Goal: Information Seeking & Learning: Learn about a topic

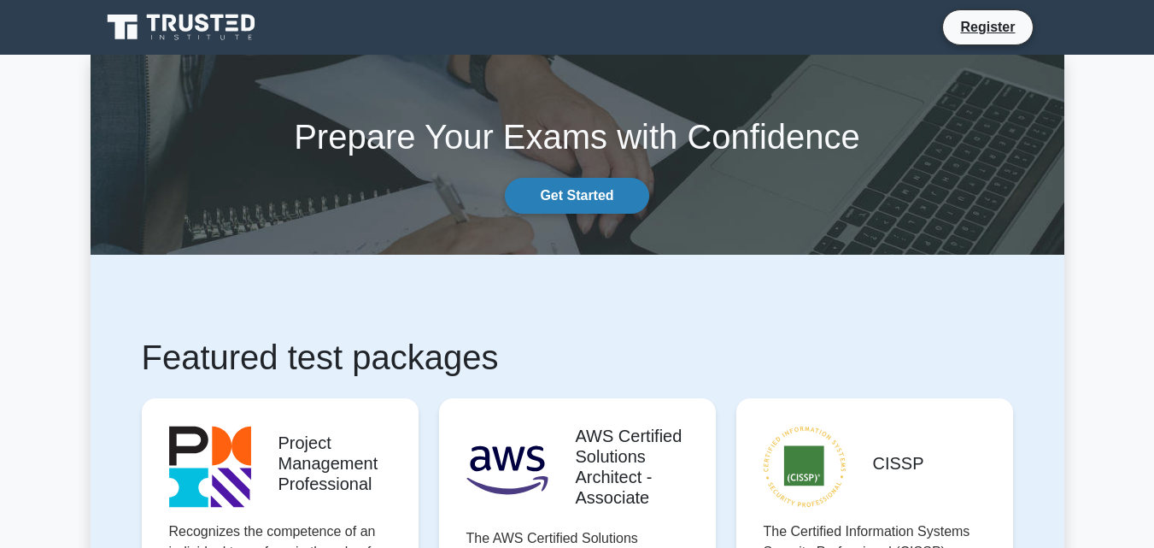
click at [414, 188] on link "Get Started" at bounding box center [577, 196] width 144 height 36
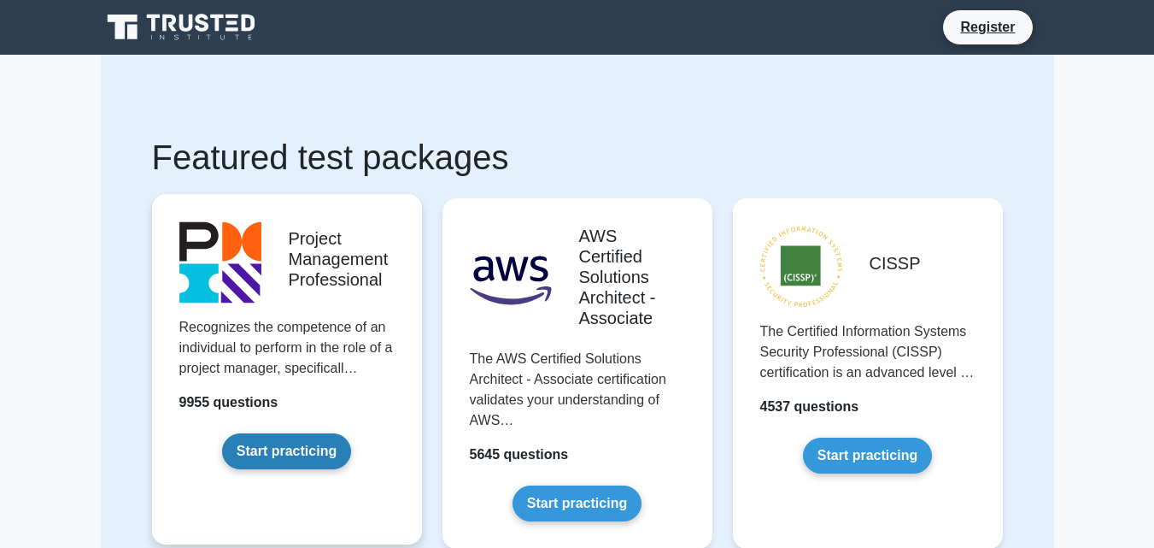
click at [308, 455] on link "Start practicing" at bounding box center [286, 451] width 129 height 36
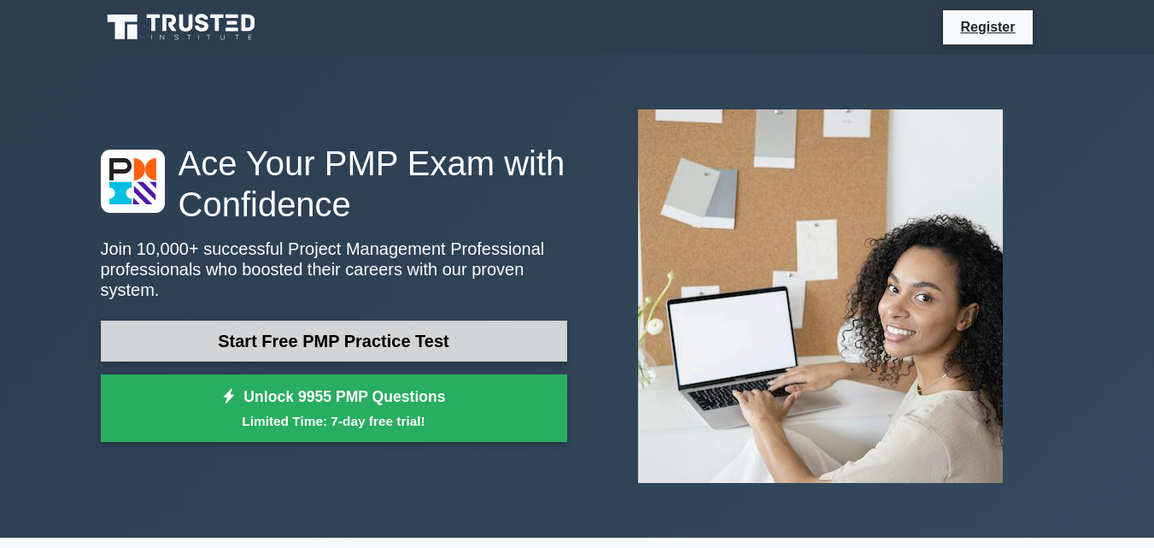
click at [382, 339] on link "Start Free PMP Practice Test" at bounding box center [334, 340] width 467 height 41
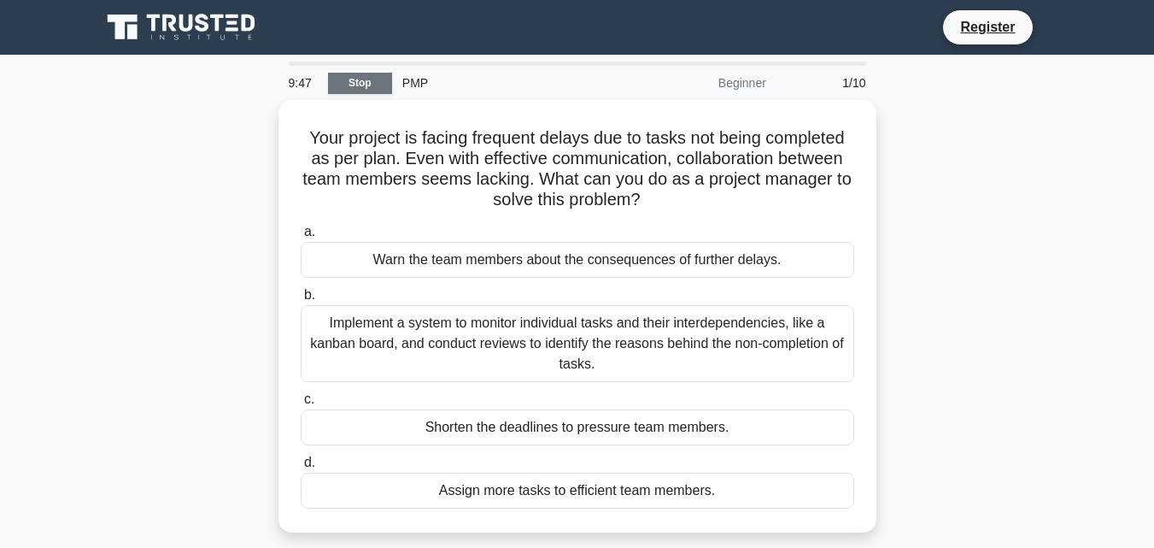
click at [356, 82] on link "Stop" at bounding box center [360, 83] width 64 height 21
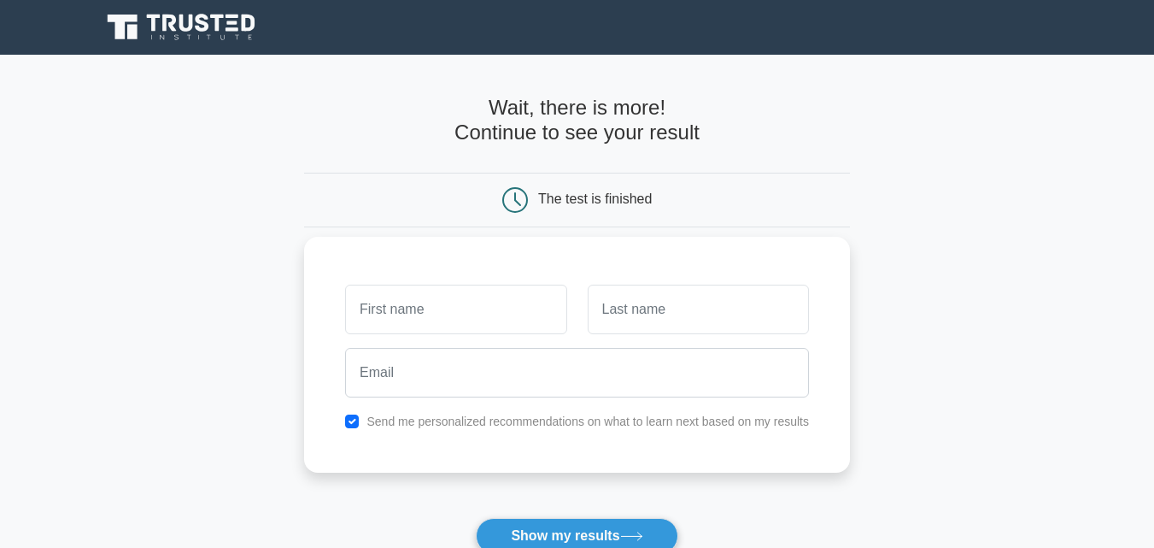
click at [392, 318] on input "text" at bounding box center [455, 310] width 221 height 50
type input "Amarachi"
click at [643, 321] on input "text" at bounding box center [698, 310] width 221 height 50
type input "Nweze"
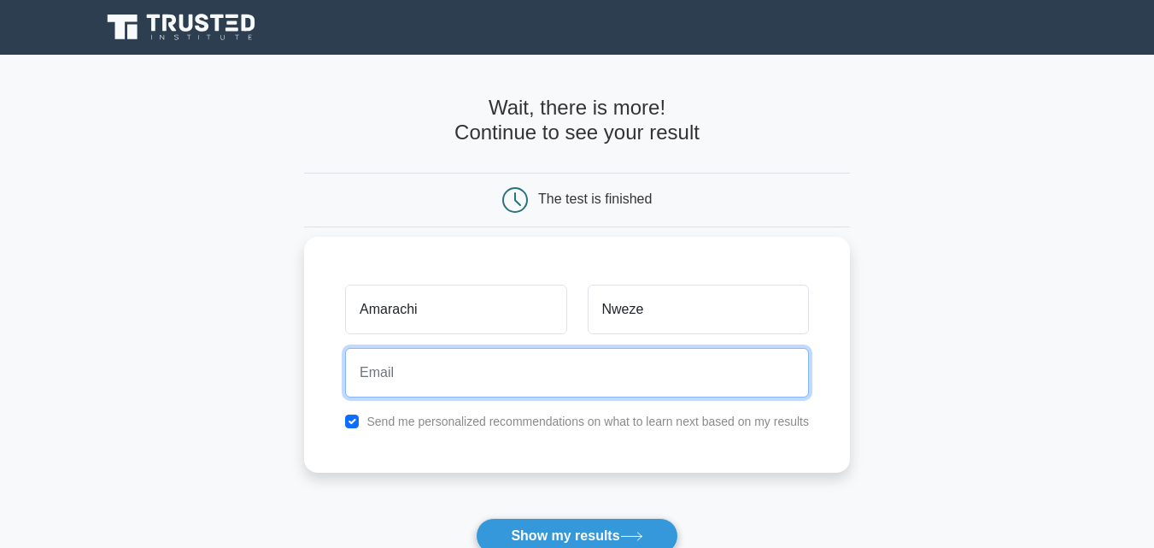
click at [472, 379] on input "email" at bounding box center [577, 373] width 464 height 50
type input "clairegalaxy2000@yahoo.com"
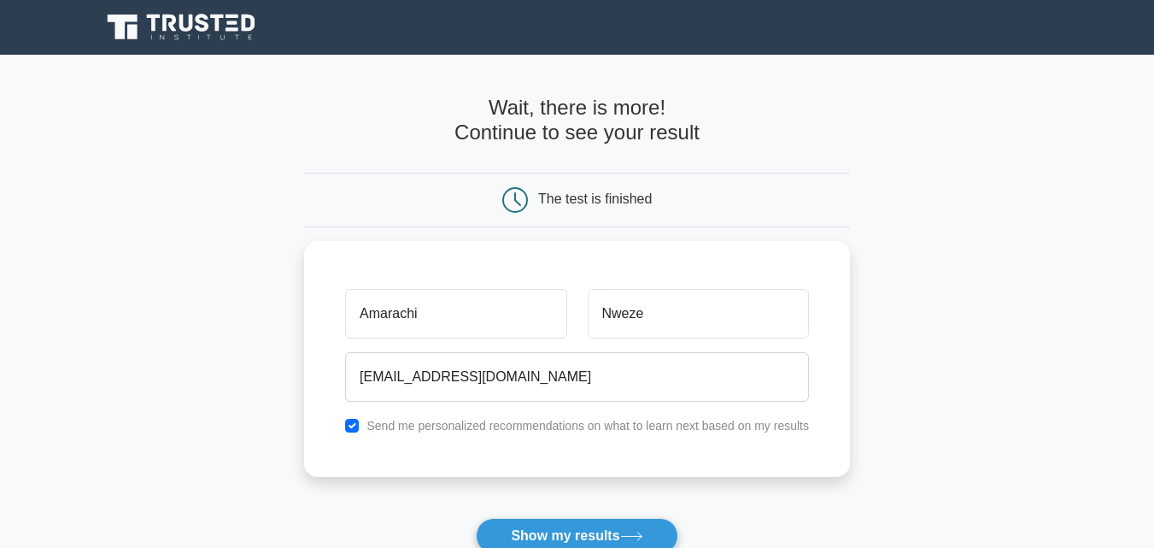
click at [507, 197] on icon at bounding box center [515, 200] width 26 height 26
click at [553, 540] on button "Show my results" at bounding box center [577, 536] width 202 height 36
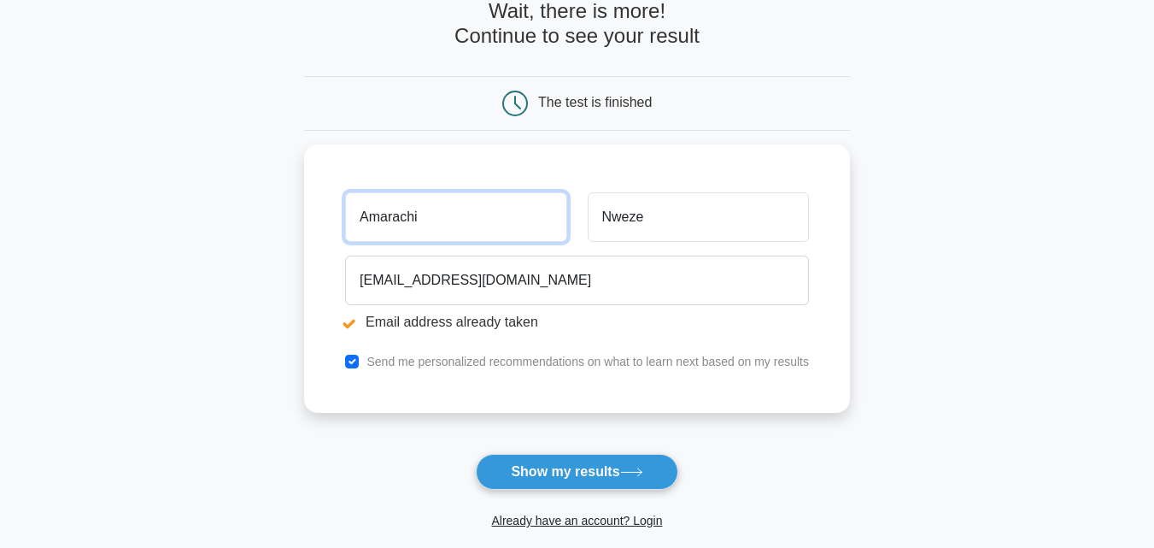
scroll to position [250, 0]
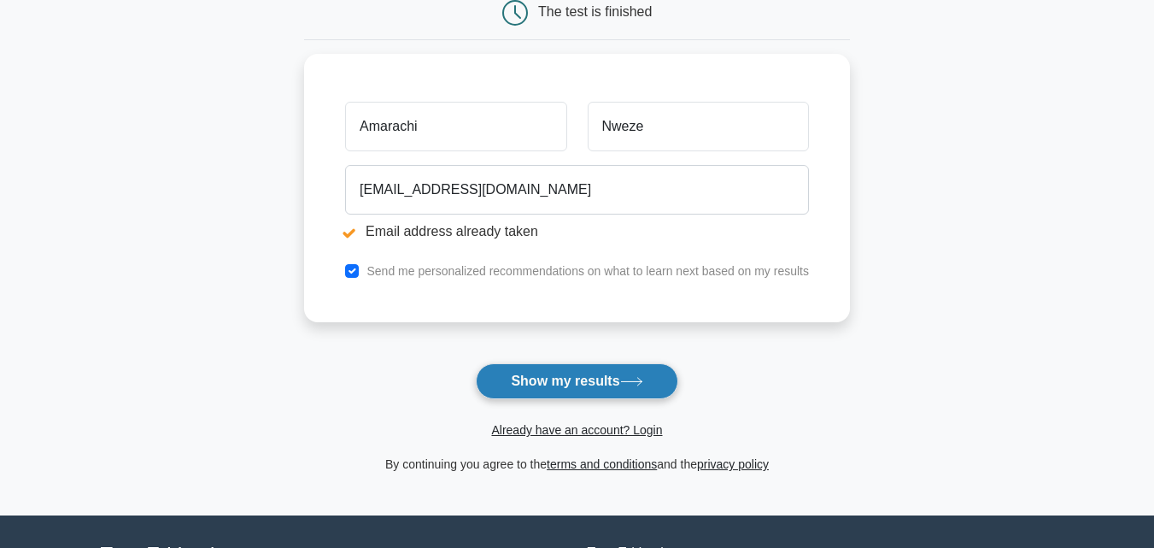
click at [584, 378] on button "Show my results" at bounding box center [577, 381] width 202 height 36
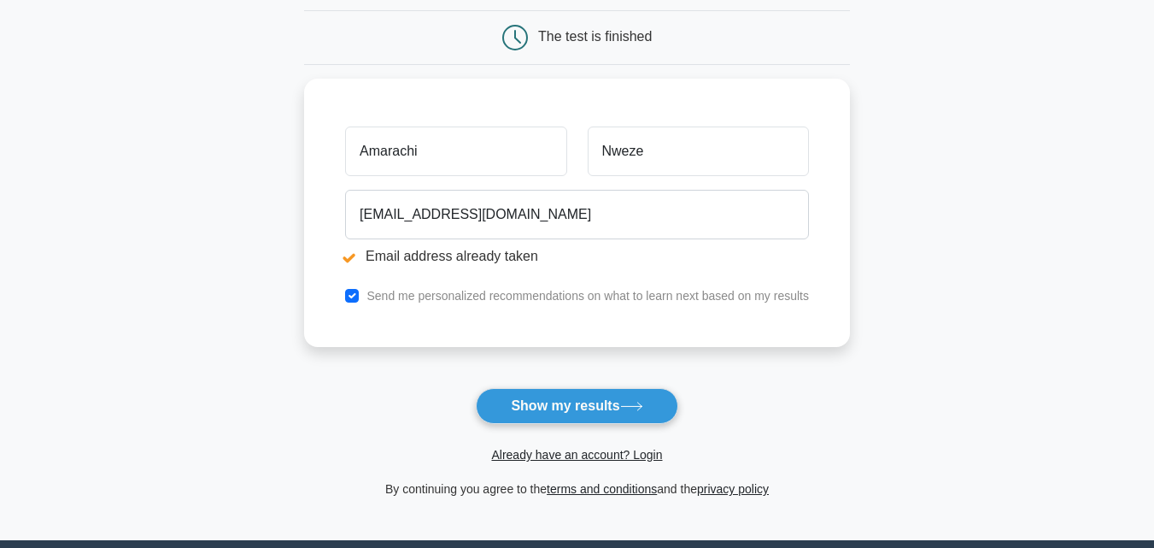
scroll to position [214, 0]
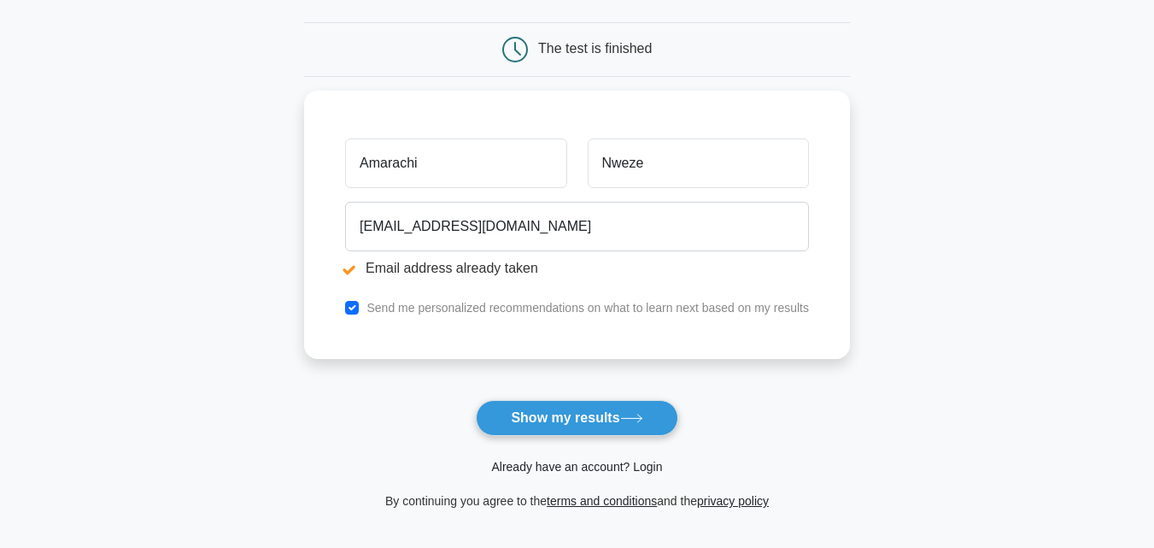
click at [567, 468] on link "Already have an account? Login" at bounding box center [576, 467] width 171 height 14
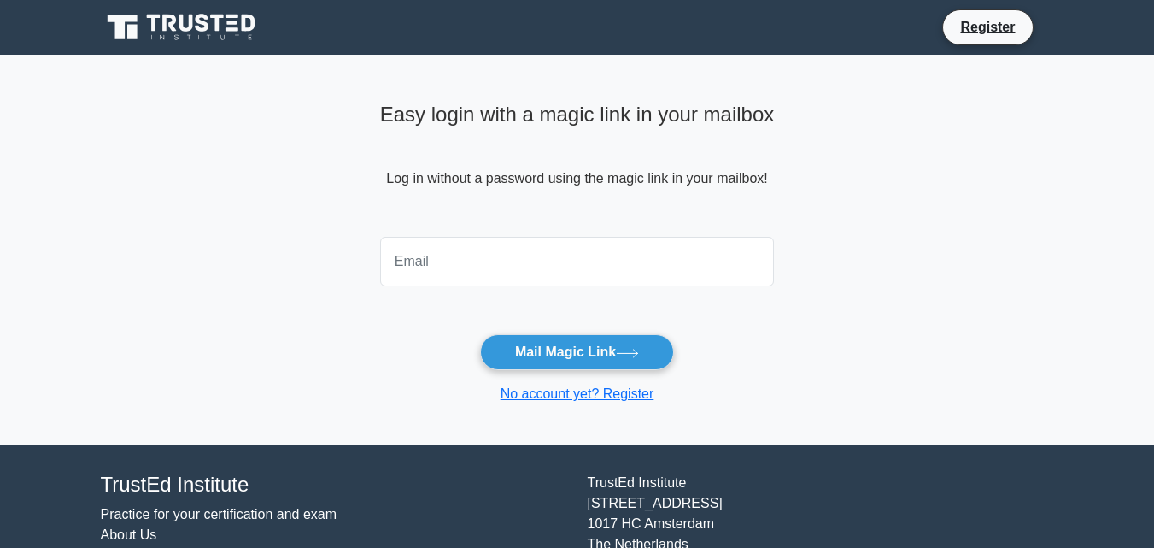
click at [455, 278] on input "email" at bounding box center [577, 262] width 395 height 50
type input "[EMAIL_ADDRESS][DOMAIN_NAME]"
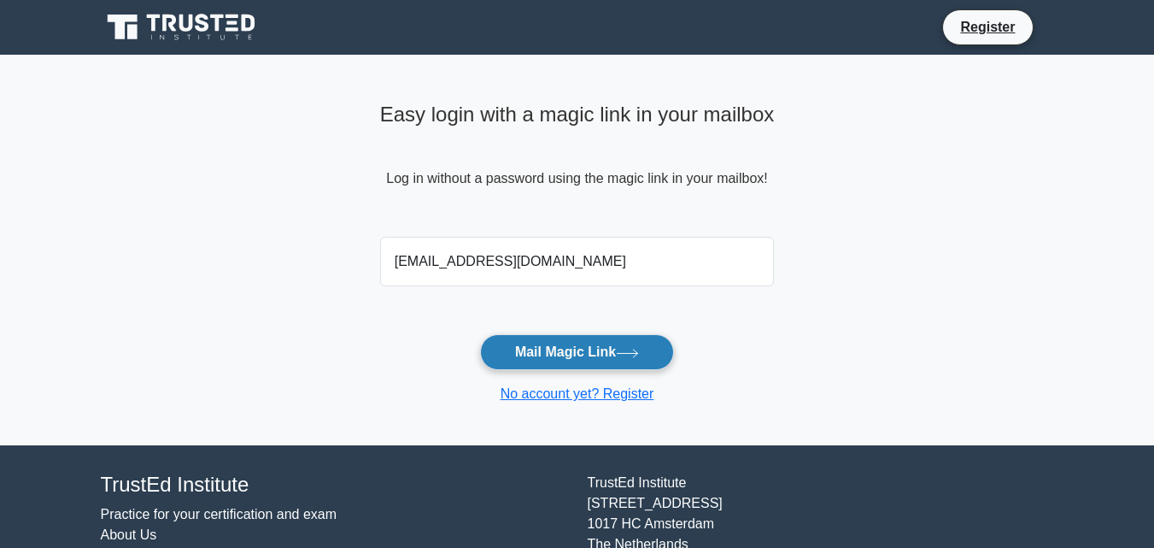
click at [530, 347] on button "Mail Magic Link" at bounding box center [577, 352] width 194 height 36
click at [560, 355] on button "Mail Magic Link" at bounding box center [577, 352] width 194 height 36
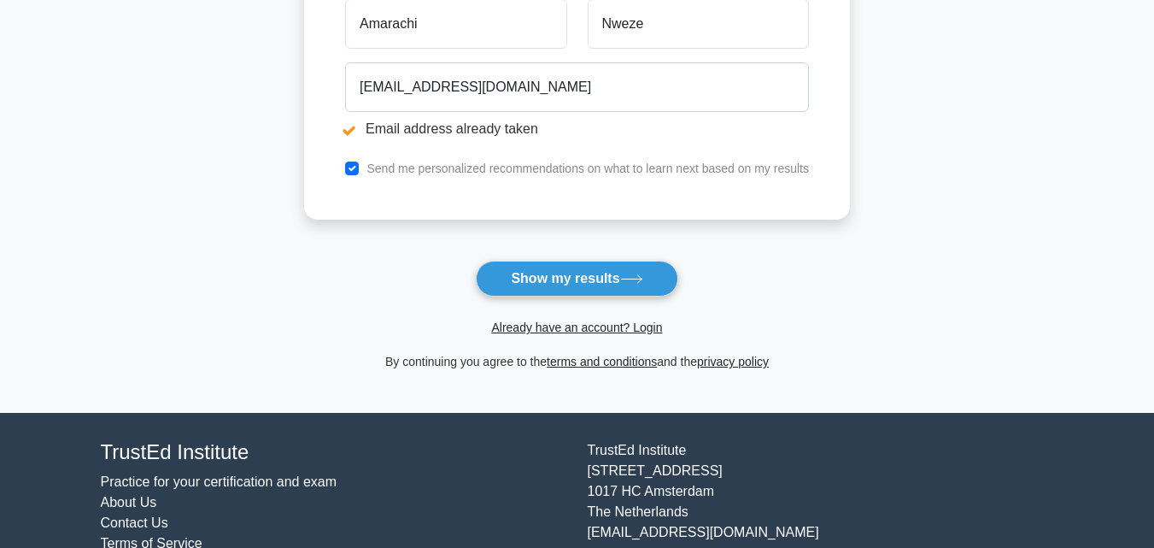
scroll to position [408, 0]
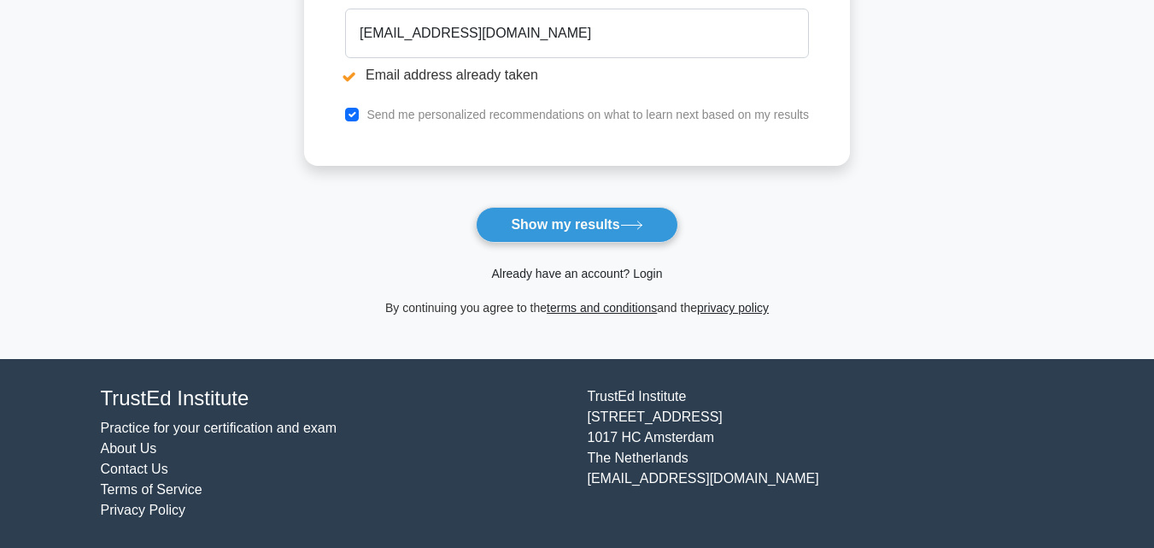
click at [582, 277] on link "Already have an account? Login" at bounding box center [576, 274] width 171 height 14
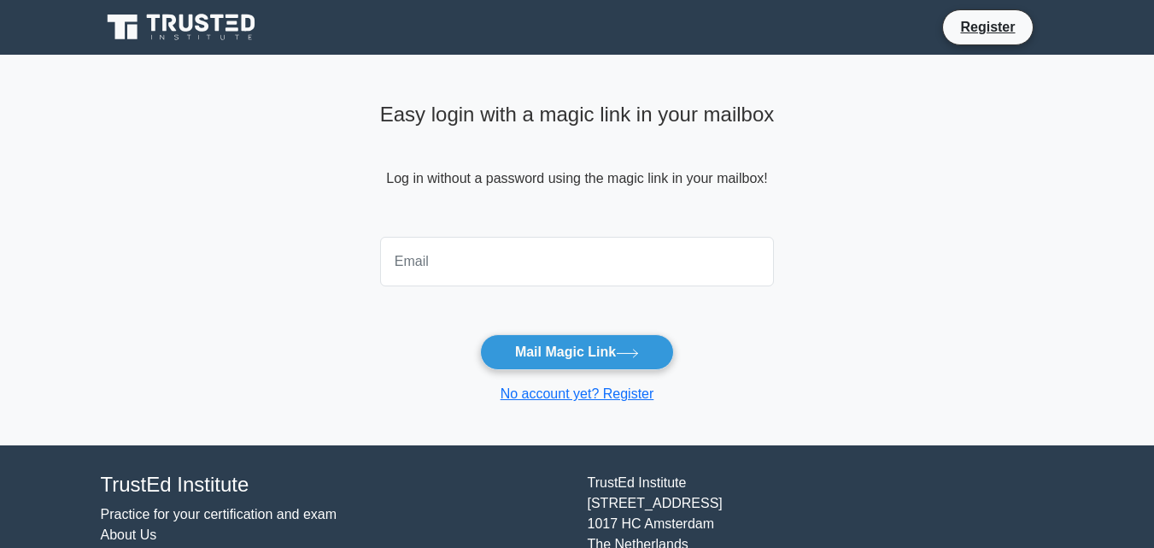
drag, startPoint x: 0, startPoint y: 0, endPoint x: 582, endPoint y: 277, distance: 644.4
click at [582, 277] on input "email" at bounding box center [577, 262] width 395 height 50
type input "[EMAIL_ADDRESS][DOMAIN_NAME]"
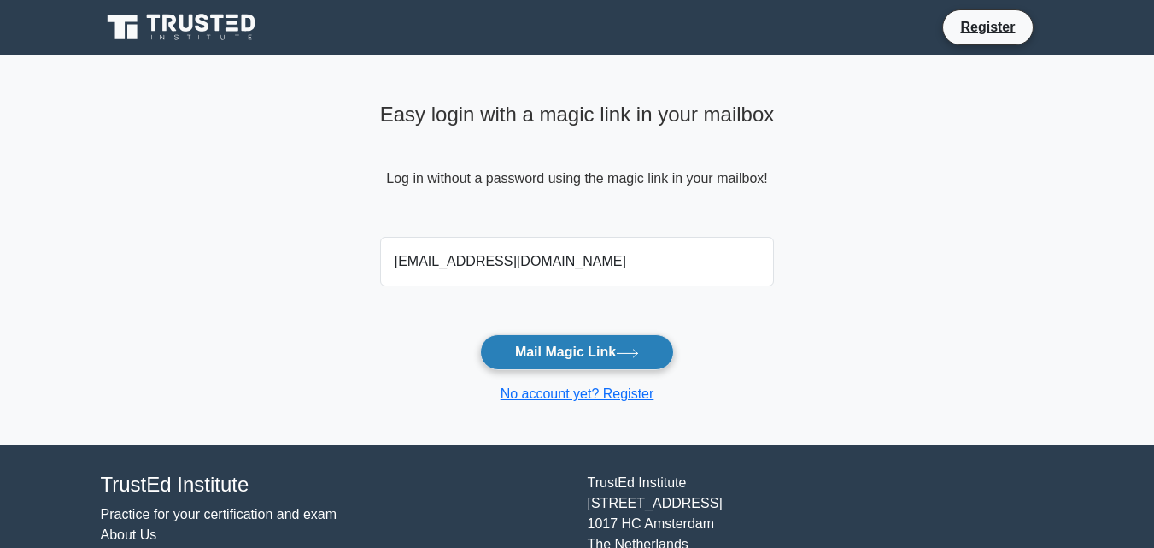
click at [547, 343] on button "Mail Magic Link" at bounding box center [577, 352] width 194 height 36
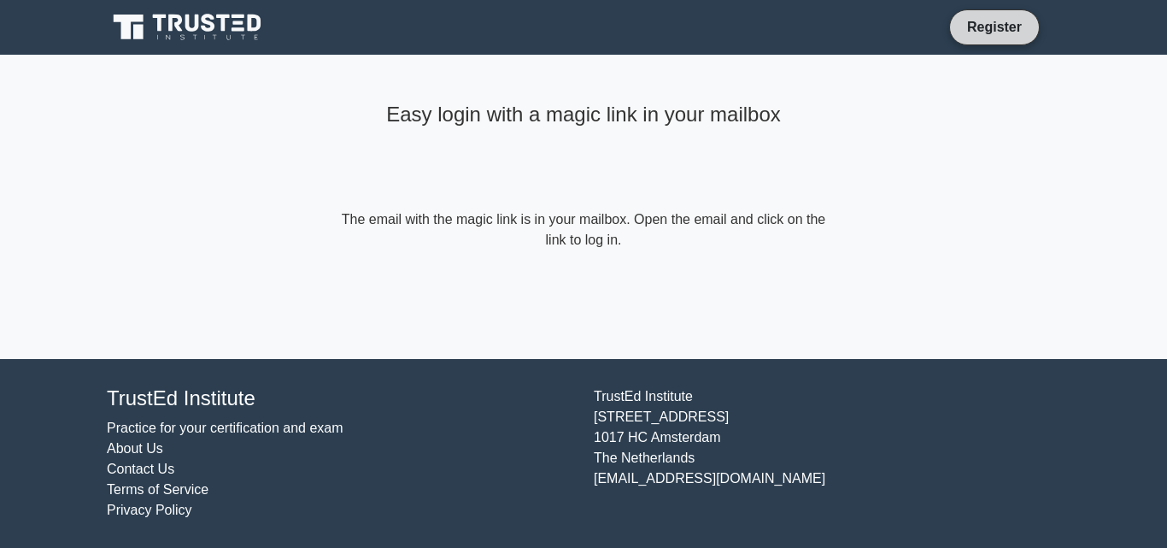
click at [1016, 26] on link "Register" at bounding box center [994, 26] width 75 height 21
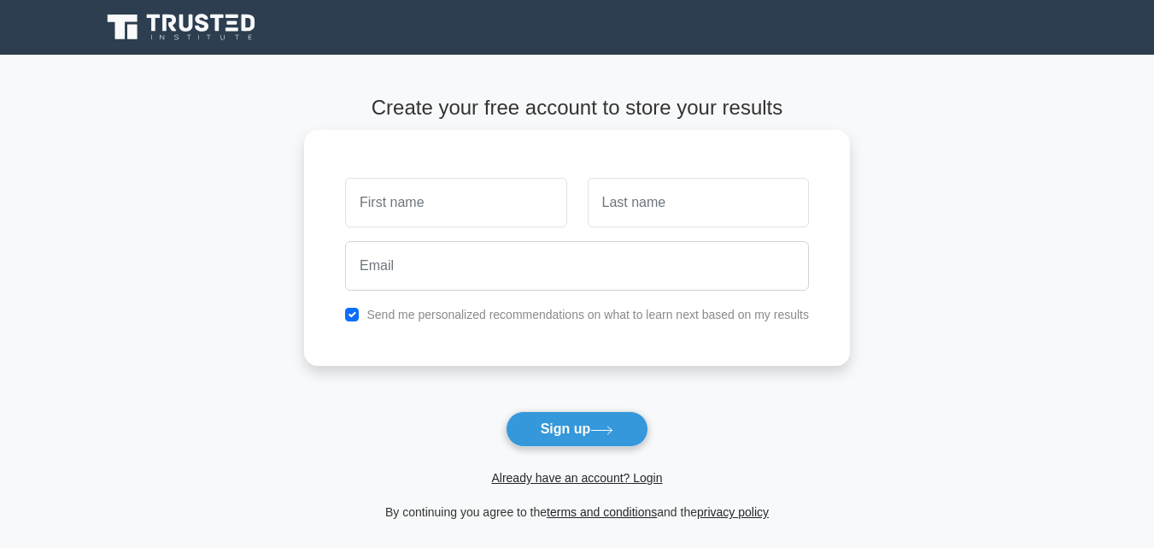
click at [423, 191] on input "text" at bounding box center [455, 203] width 221 height 50
type input "Amarachi"
click at [618, 202] on input "text" at bounding box center [698, 203] width 221 height 50
type input "Nweze"
click at [582, 239] on div at bounding box center [577, 265] width 485 height 63
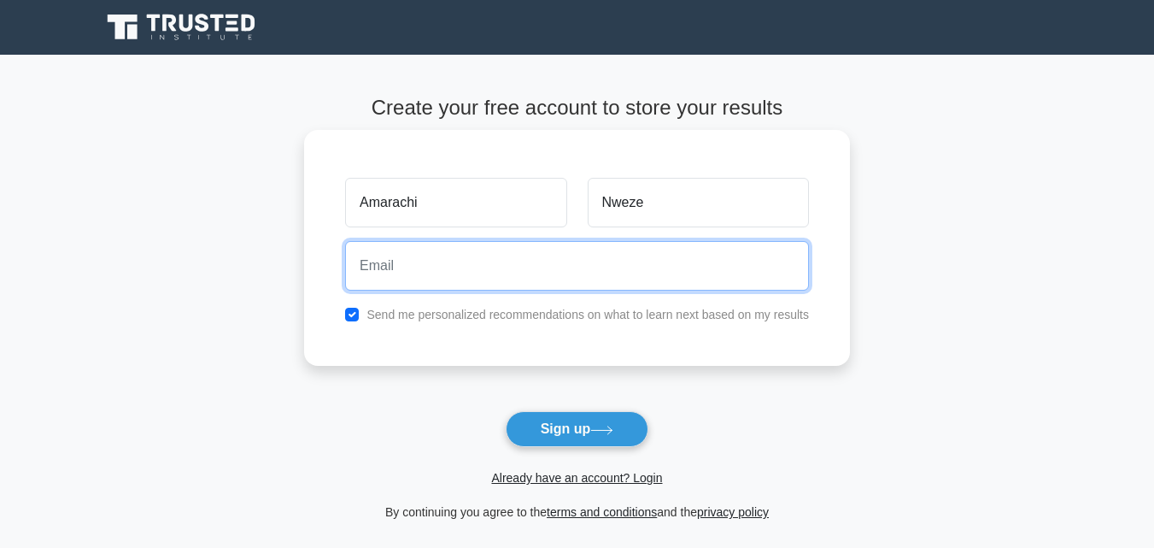
click at [527, 279] on input "email" at bounding box center [577, 266] width 464 height 50
type input "[EMAIL_ADDRESS][DOMAIN_NAME]"
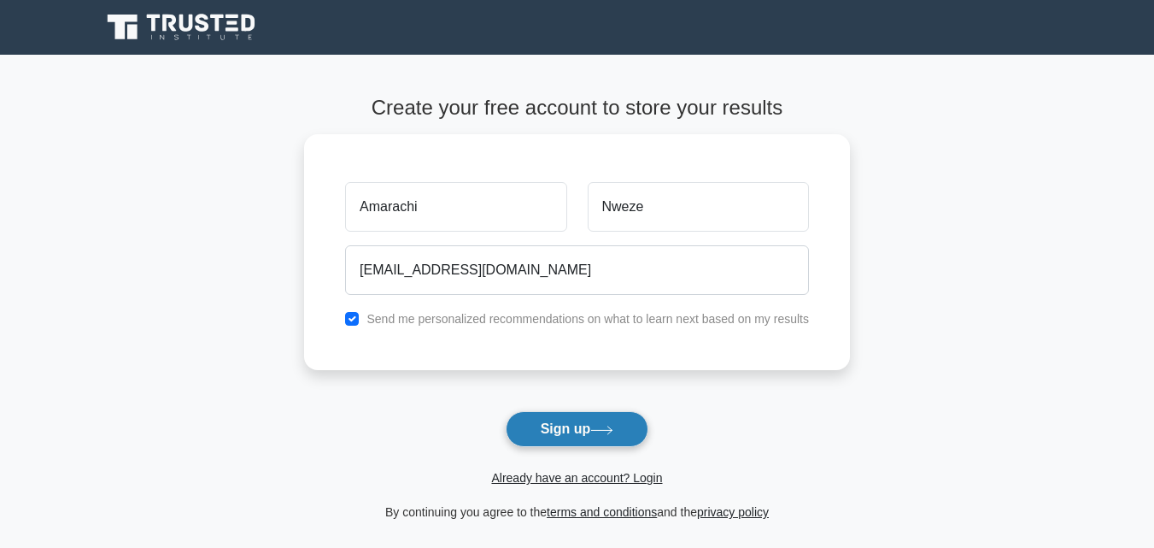
click at [552, 430] on button "Sign up" at bounding box center [578, 429] width 144 height 36
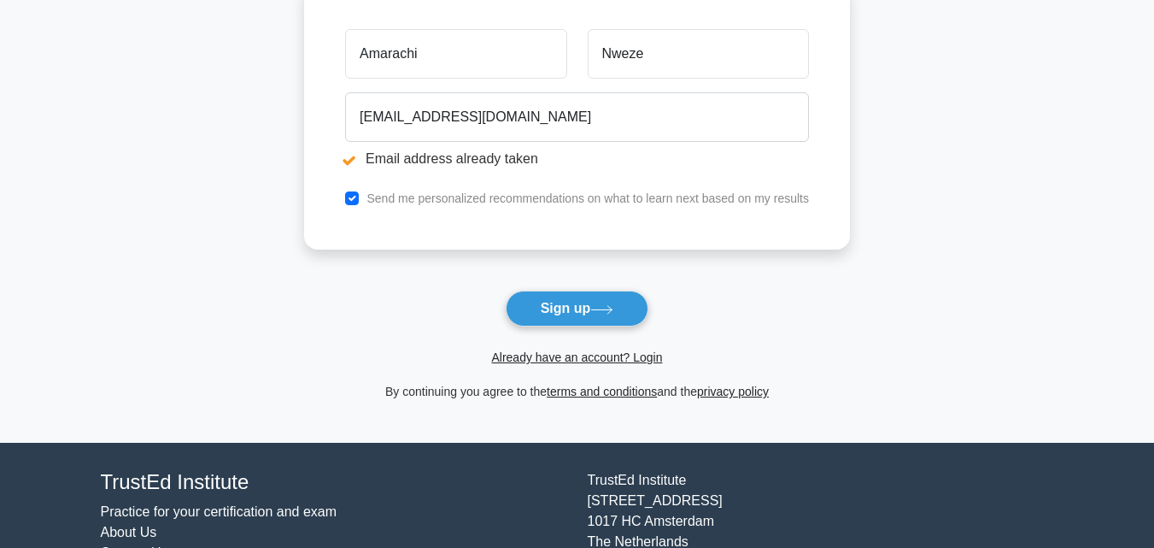
scroll to position [297, 0]
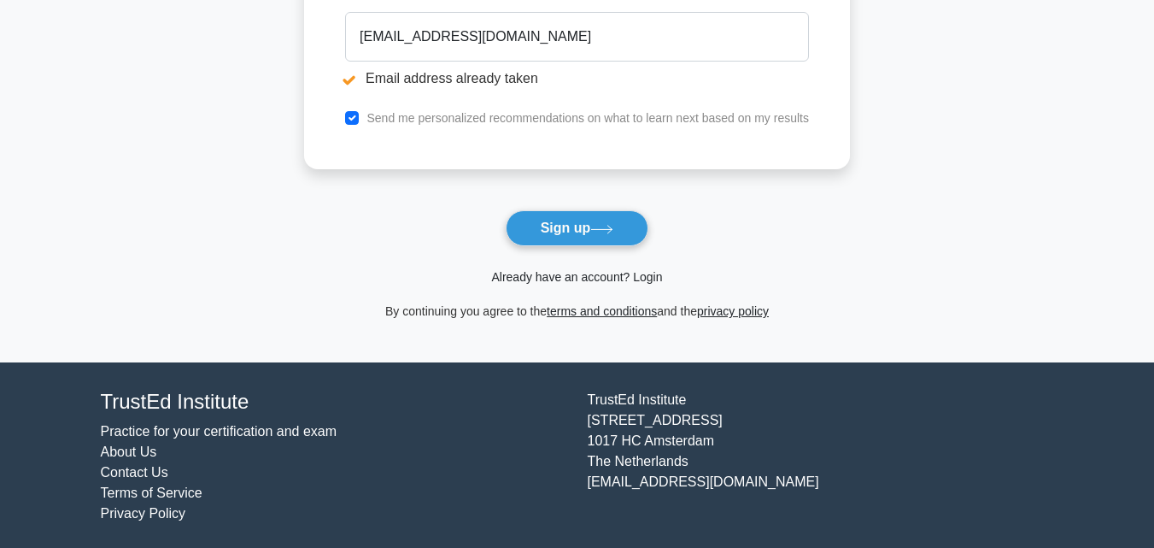
click at [562, 279] on link "Already have an account? Login" at bounding box center [576, 277] width 171 height 14
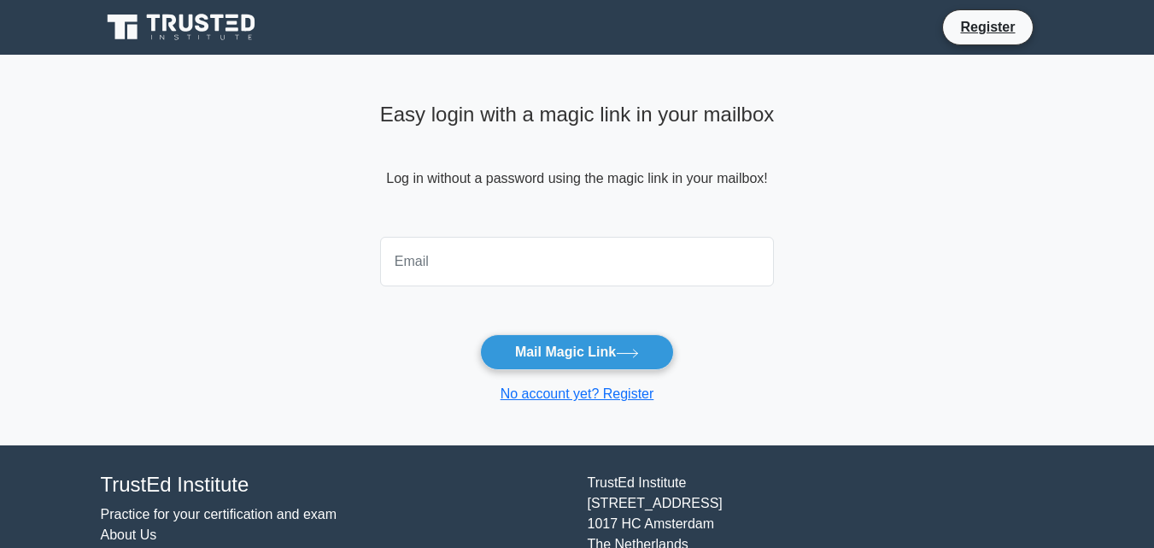
click at [544, 267] on input "email" at bounding box center [577, 262] width 395 height 50
type input "clairegalaxy2000@yahoo.com"
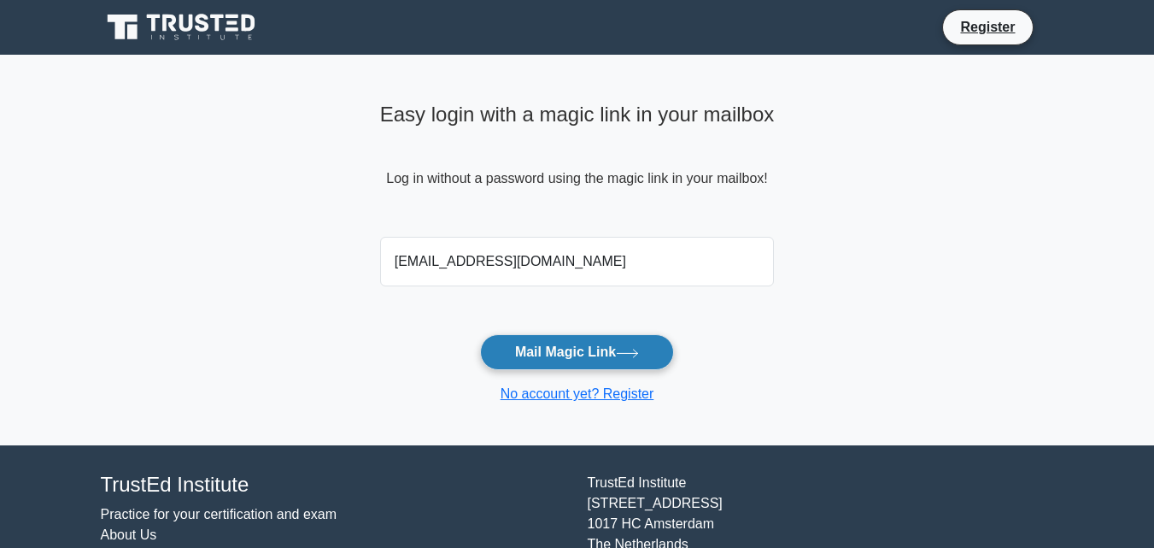
click at [536, 347] on button "Mail Magic Link" at bounding box center [577, 352] width 194 height 36
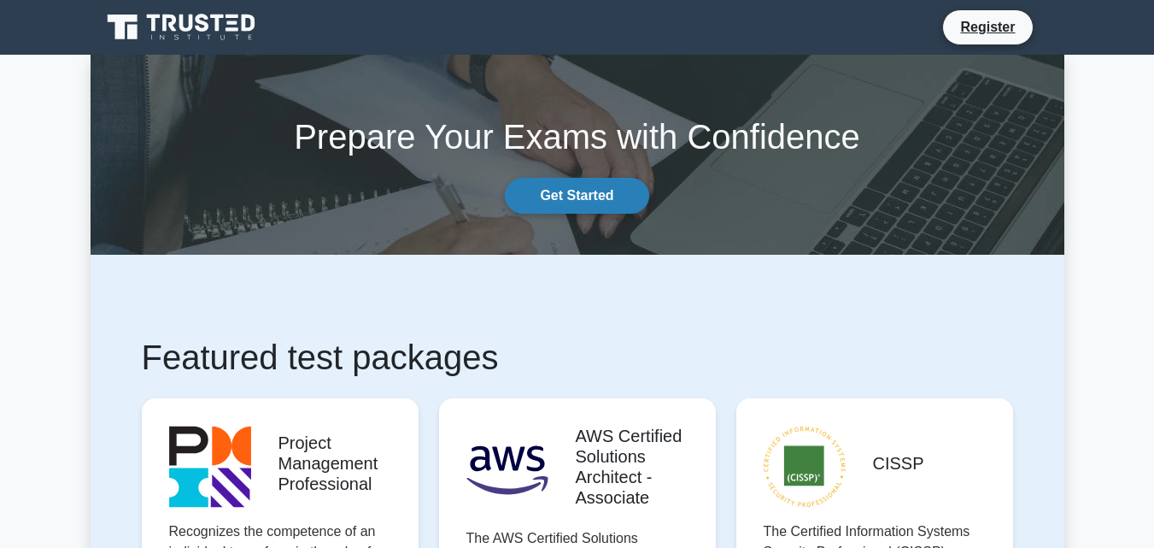
click at [569, 190] on link "Get Started" at bounding box center [577, 196] width 144 height 36
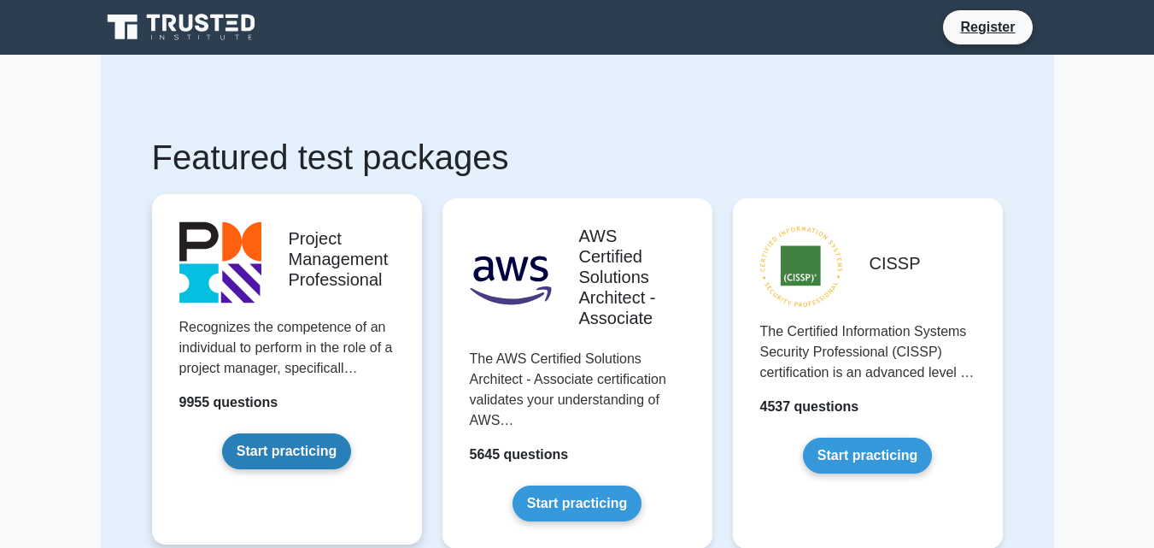
click at [267, 448] on link "Start practicing" at bounding box center [286, 451] width 129 height 36
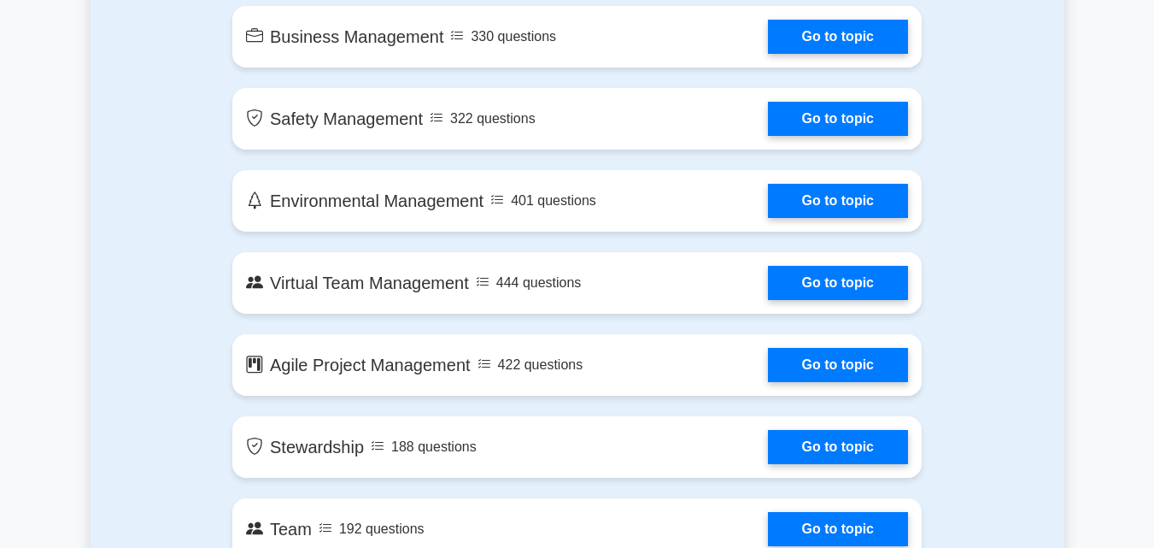
scroll to position [3075, 0]
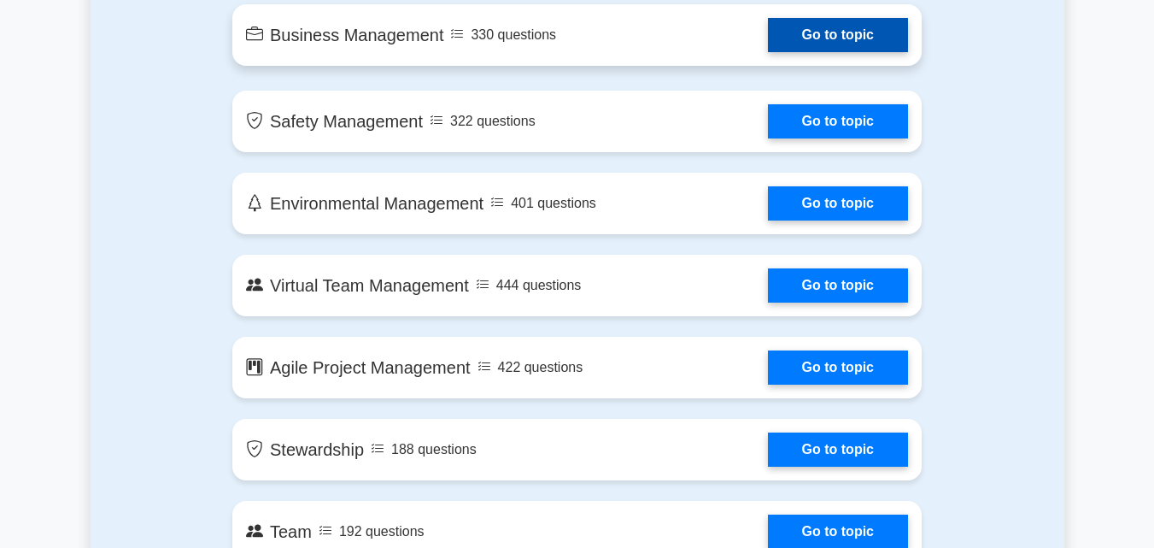
click at [768, 35] on link "Go to topic" at bounding box center [838, 35] width 140 height 34
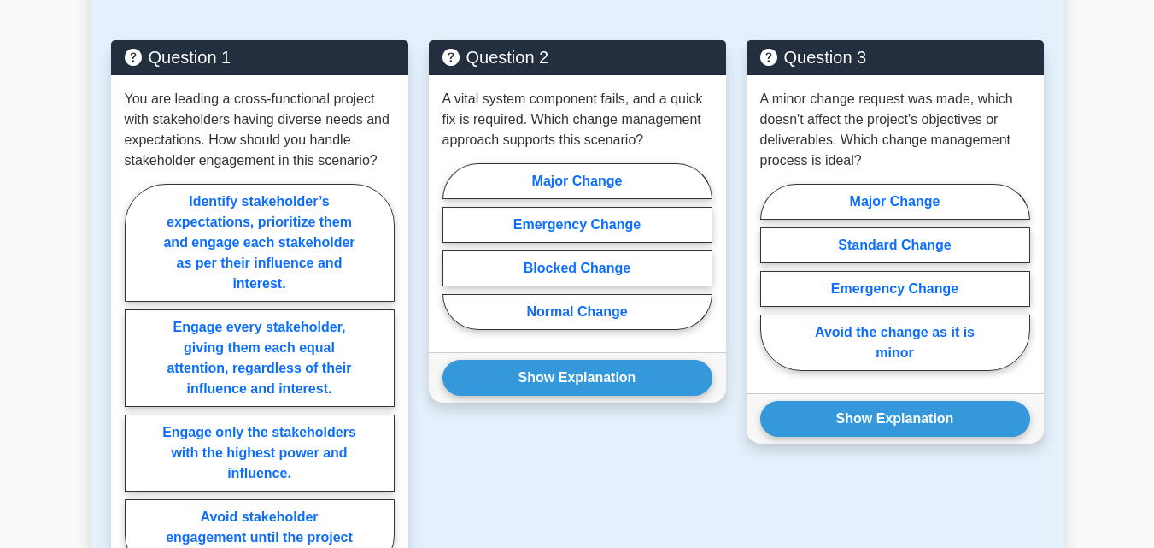
scroll to position [957, 0]
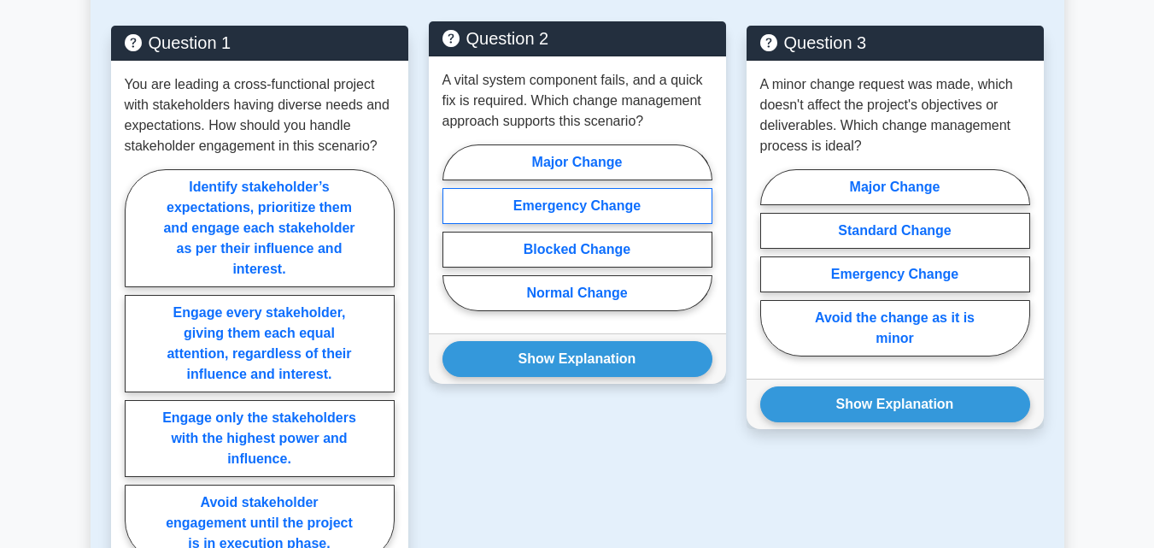
click at [569, 205] on label "Emergency Change" at bounding box center [578, 206] width 270 height 36
click at [454, 227] on input "Emergency Change" at bounding box center [448, 232] width 11 height 11
radio input "true"
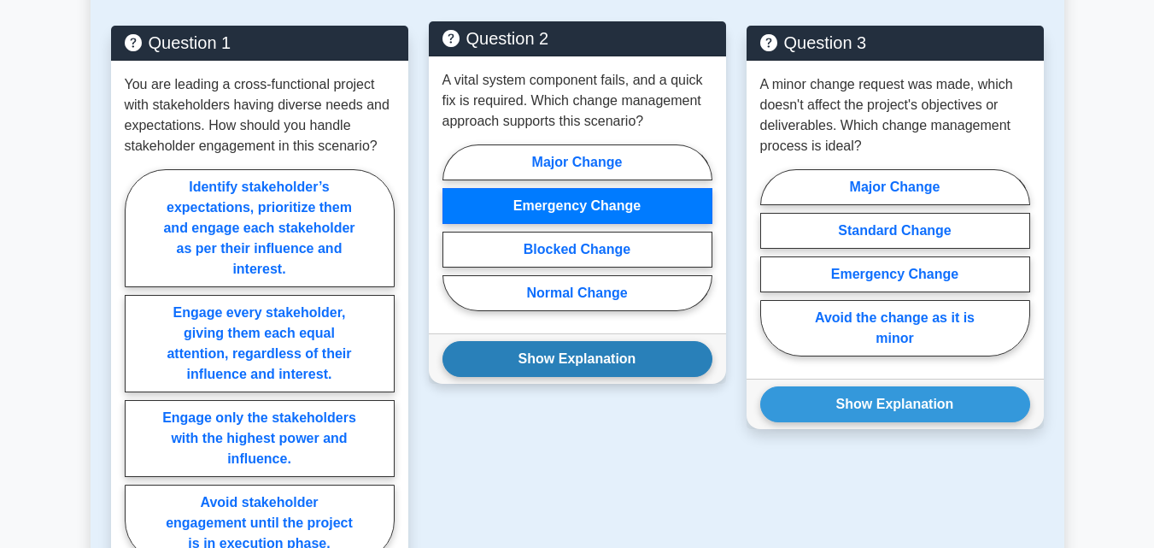
click at [578, 354] on button "Show Explanation" at bounding box center [578, 359] width 270 height 36
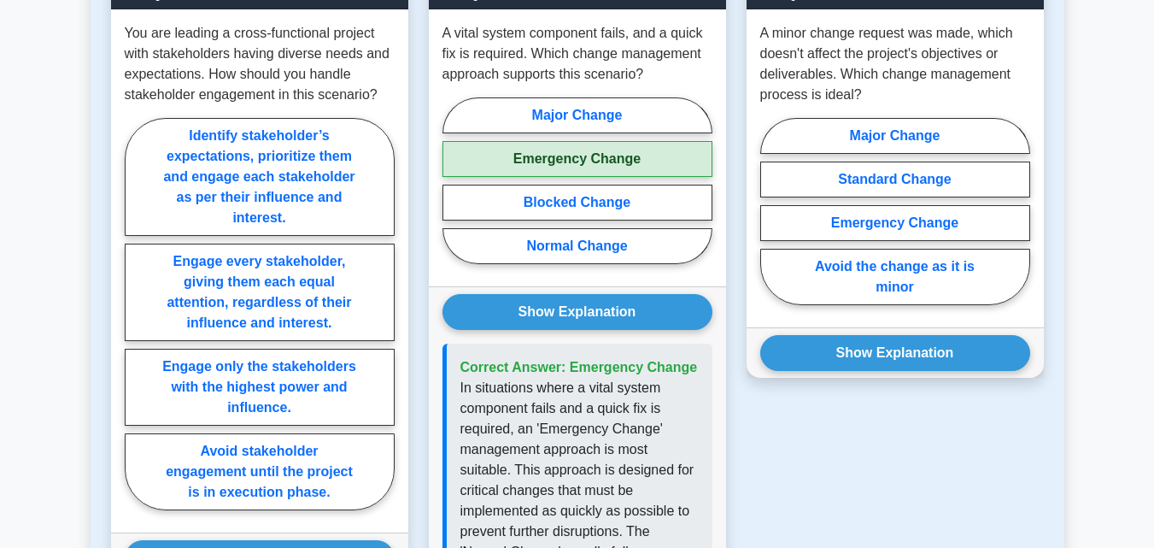
scroll to position [991, 0]
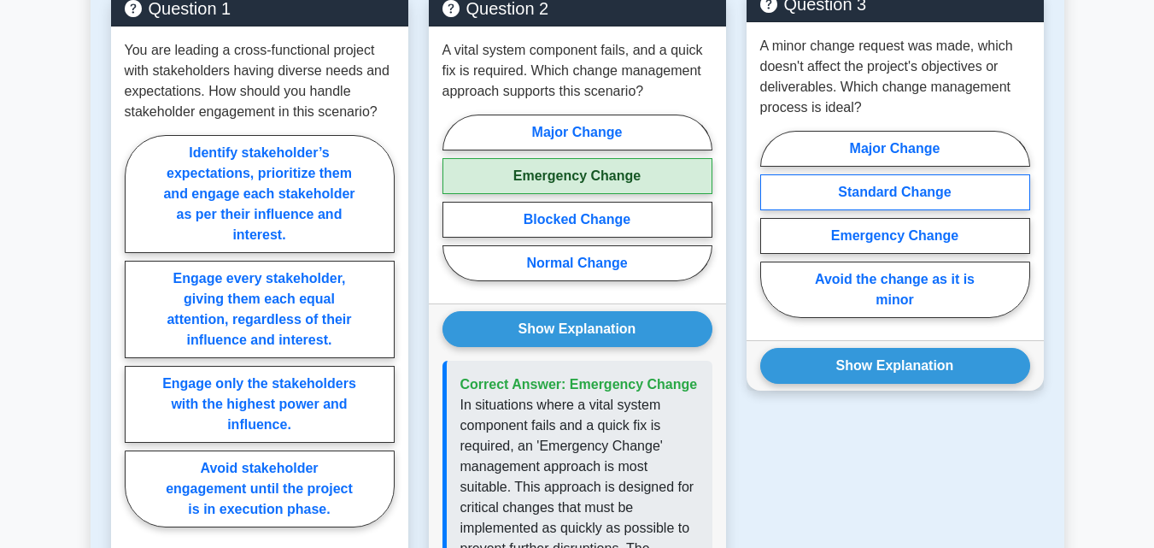
click at [887, 192] on label "Standard Change" at bounding box center [896, 192] width 270 height 36
click at [772, 224] on input "Standard Change" at bounding box center [766, 229] width 11 height 11
radio input "true"
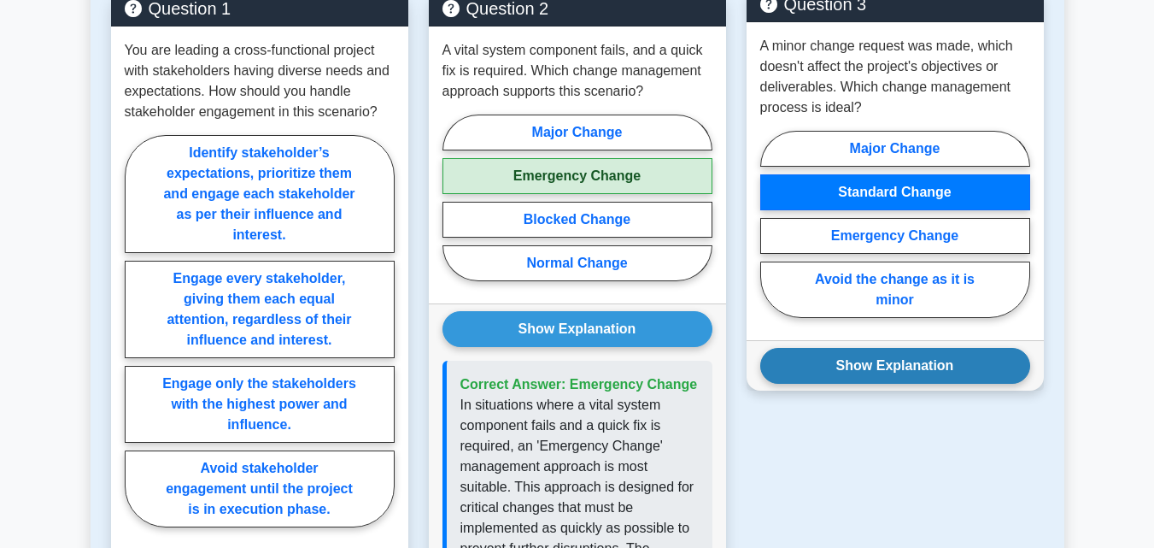
click at [885, 357] on button "Show Explanation" at bounding box center [896, 366] width 270 height 36
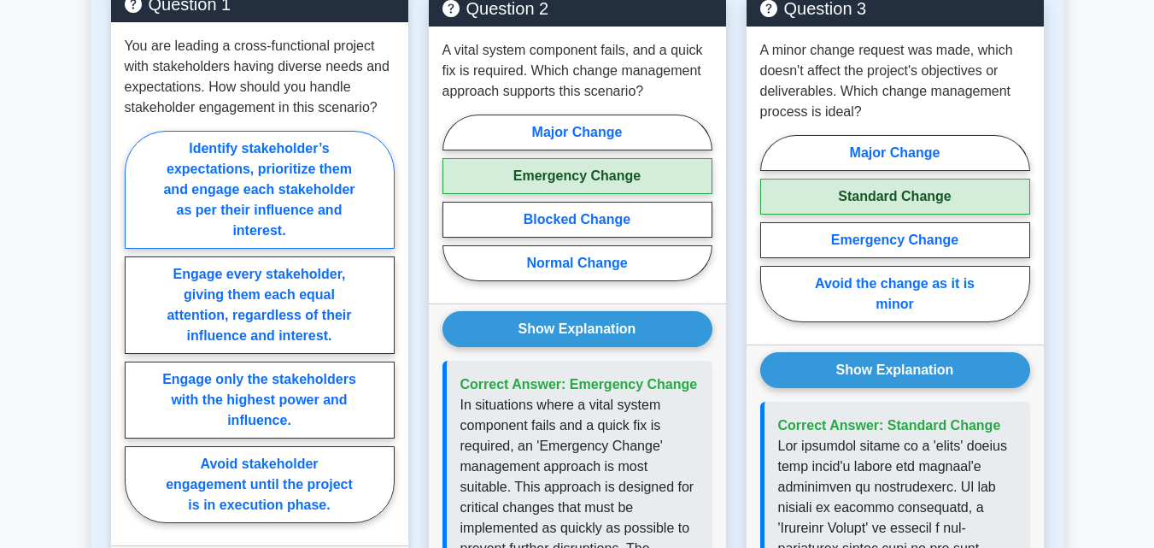
click at [208, 209] on label "Identify stakeholder’s expectations, prioritize them and engage each stakeholde…" at bounding box center [260, 190] width 270 height 118
click at [136, 326] on input "Identify stakeholder’s expectations, prioritize them and engage each stakeholde…" at bounding box center [130, 331] width 11 height 11
radio input "true"
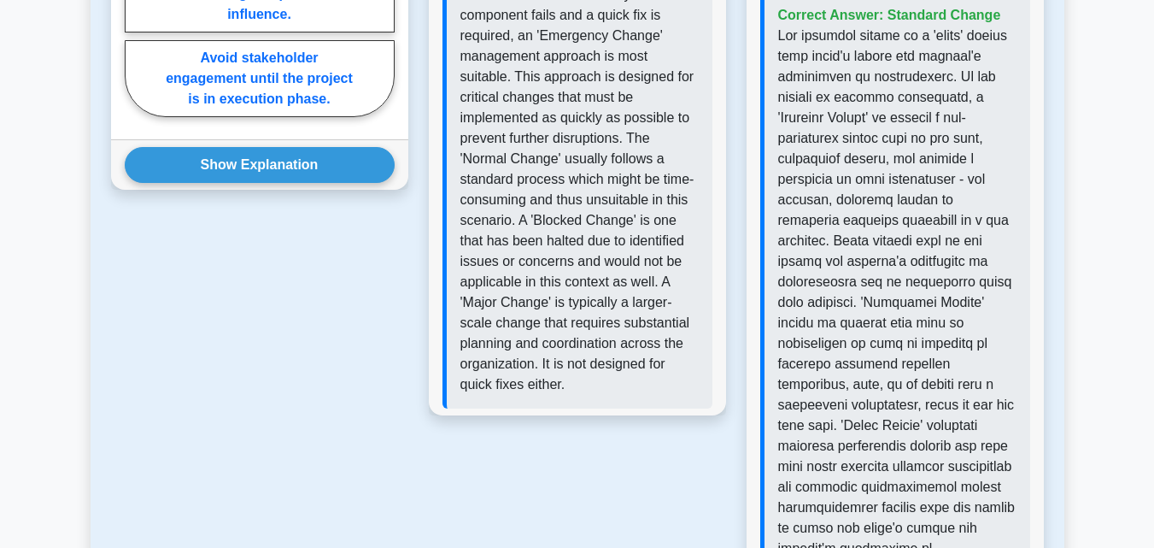
scroll to position [1424, 0]
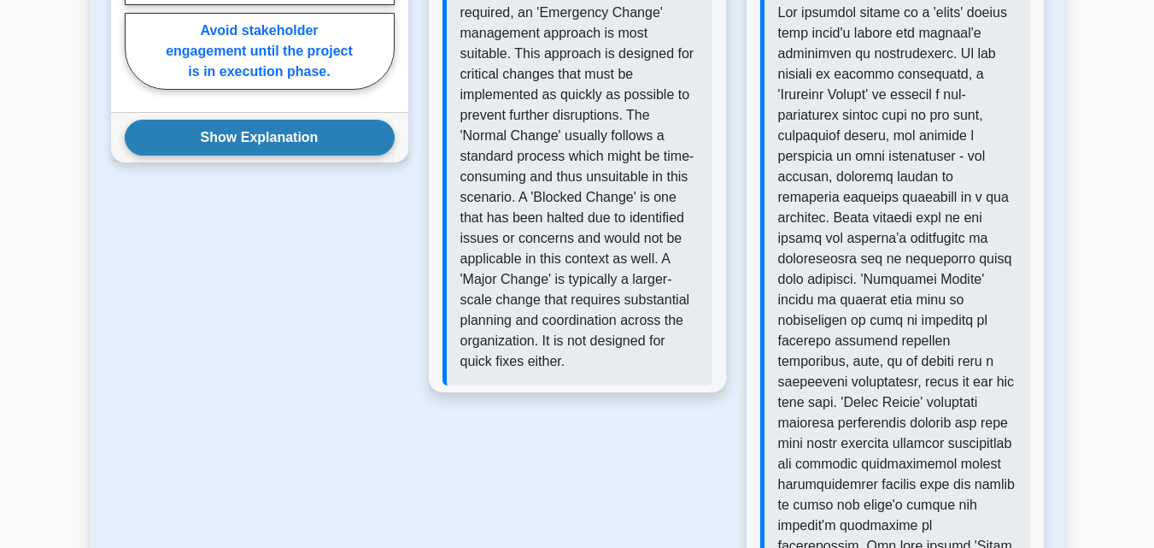
click at [321, 132] on button "Show Explanation" at bounding box center [260, 138] width 270 height 36
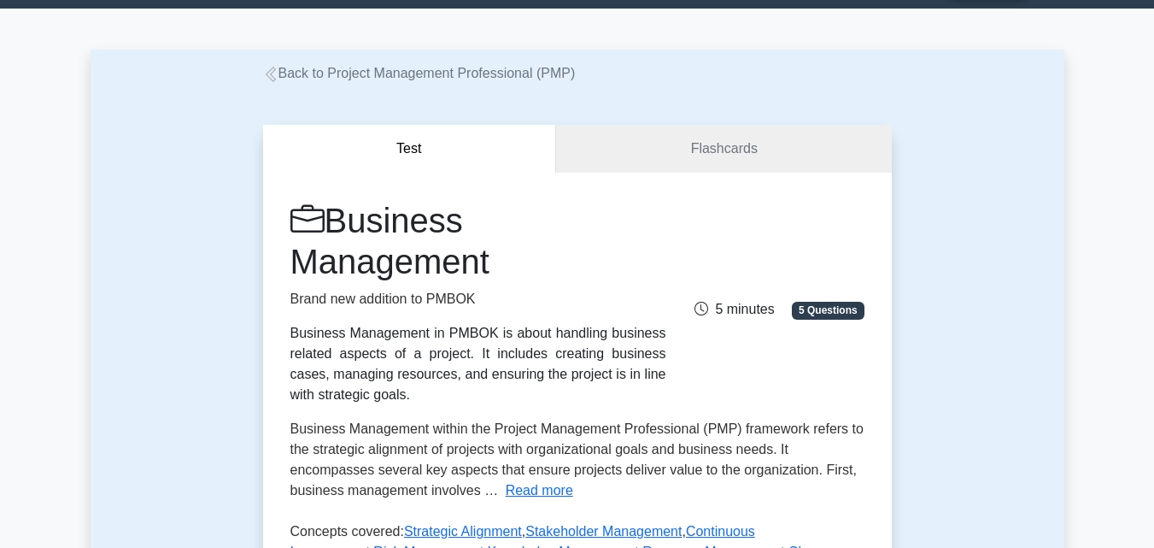
scroll to position [0, 0]
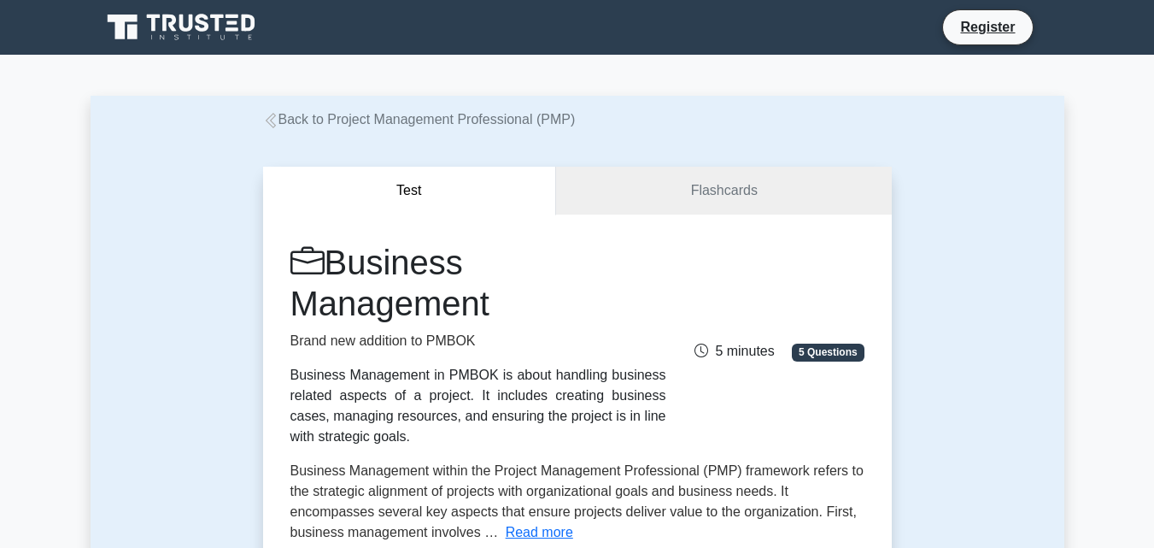
click at [428, 189] on button "Test" at bounding box center [410, 191] width 294 height 49
click at [727, 196] on link "Flashcards" at bounding box center [723, 191] width 335 height 49
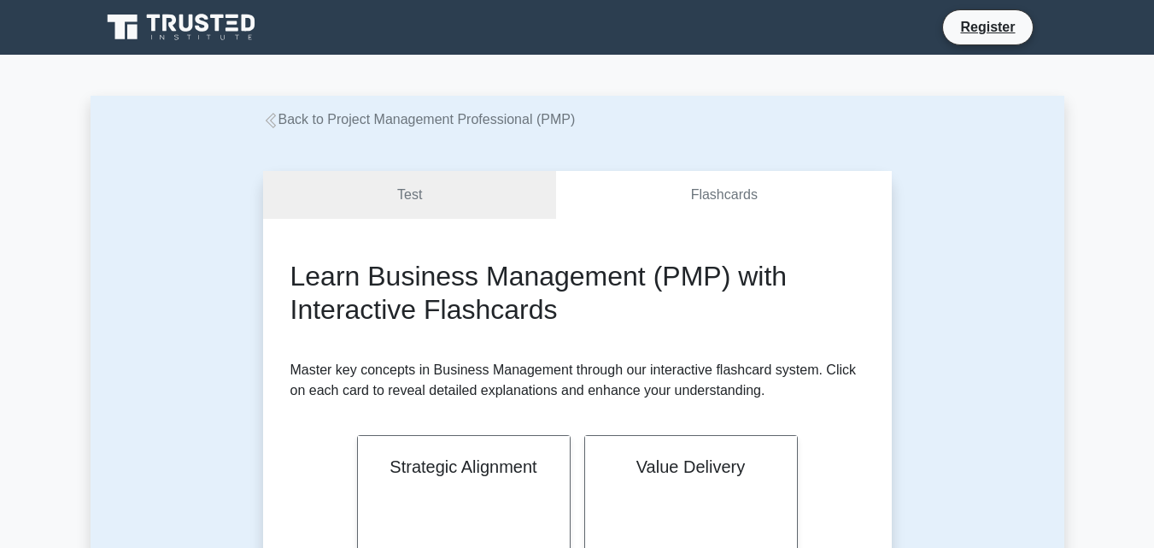
click at [279, 119] on link "Back to Project Management Professional (PMP)" at bounding box center [419, 119] width 313 height 15
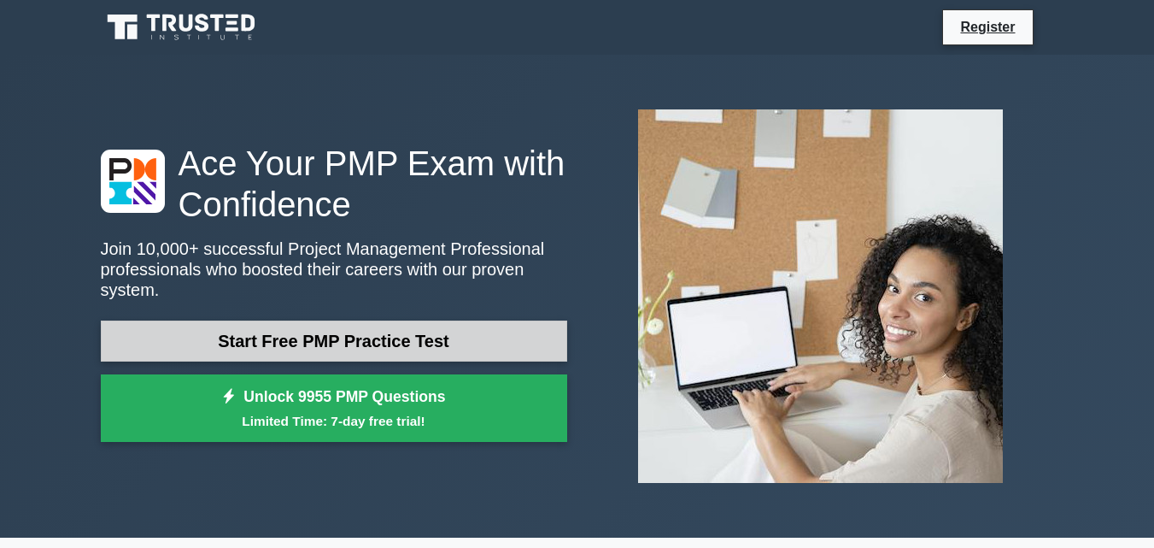
click at [367, 325] on link "Start Free PMP Practice Test" at bounding box center [334, 340] width 467 height 41
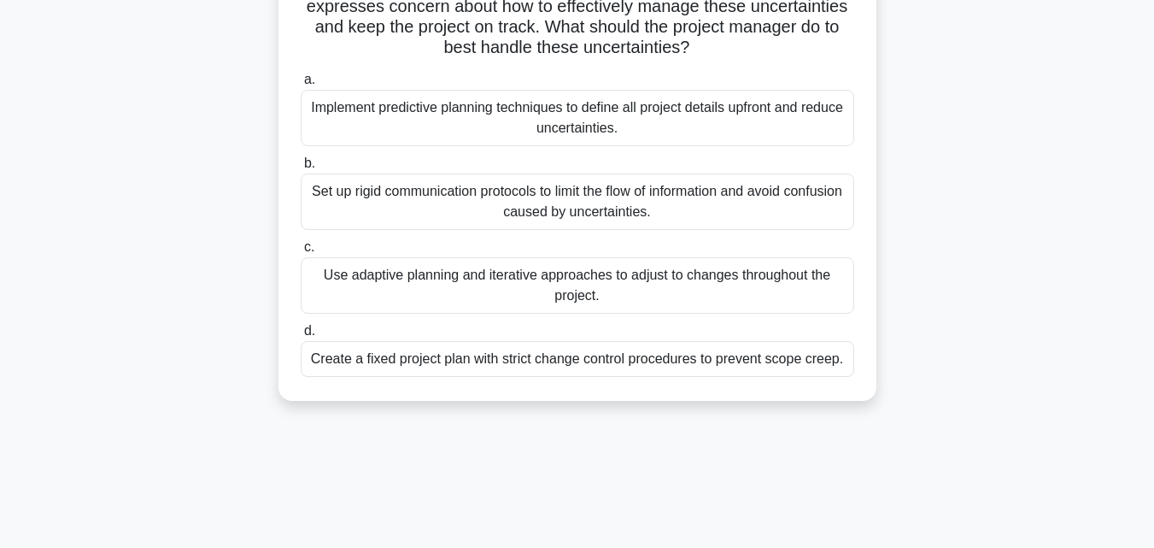
scroll to position [56, 0]
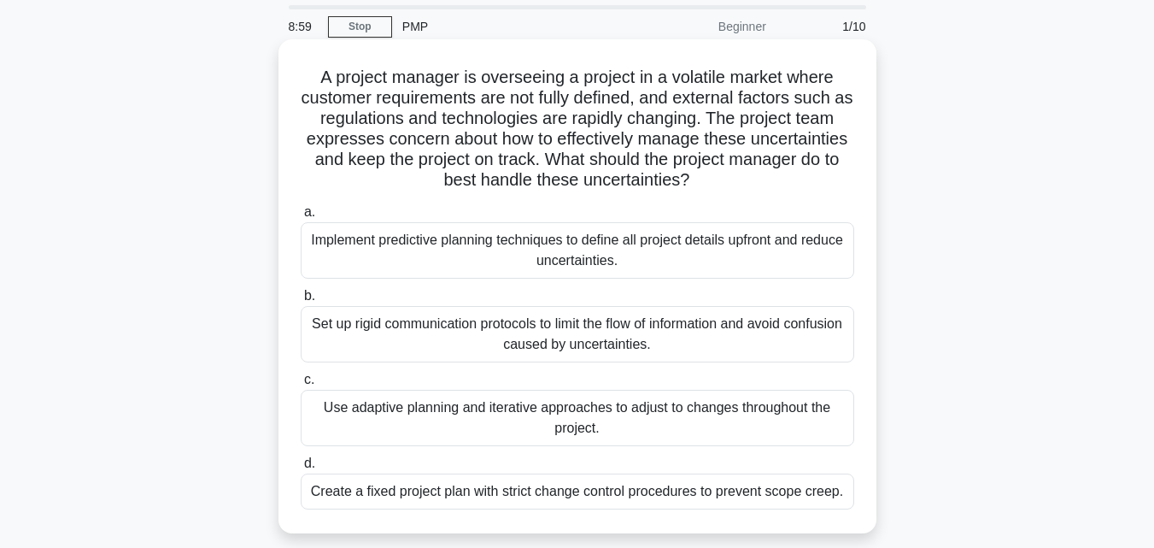
click at [584, 243] on div "Implement predictive planning techniques to define all project details upfront …" at bounding box center [578, 250] width 554 height 56
click at [301, 218] on input "a. Implement predictive planning techniques to define all project details upfro…" at bounding box center [301, 212] width 0 height 11
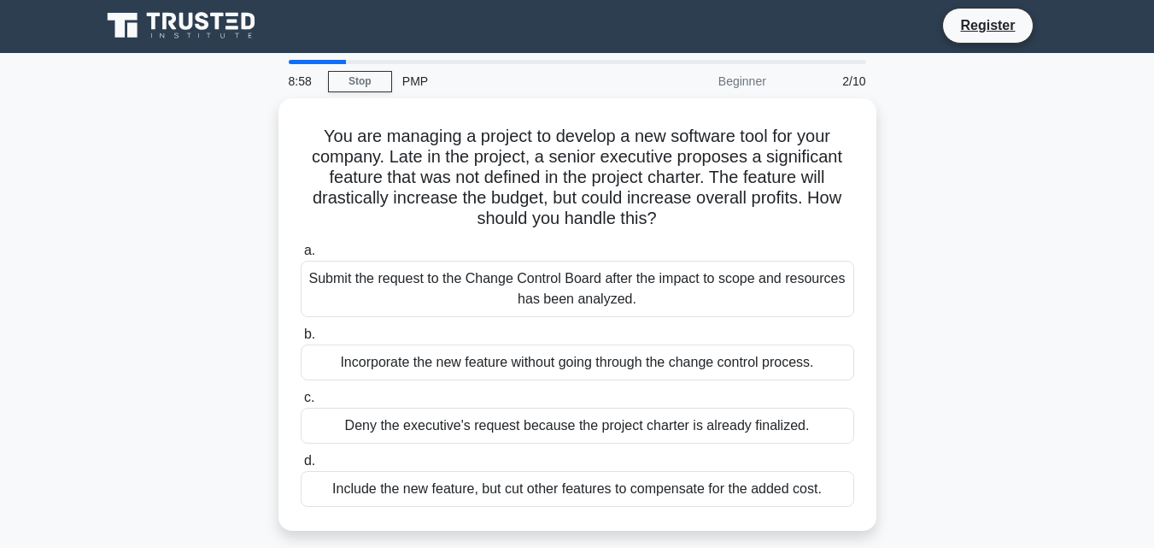
scroll to position [0, 0]
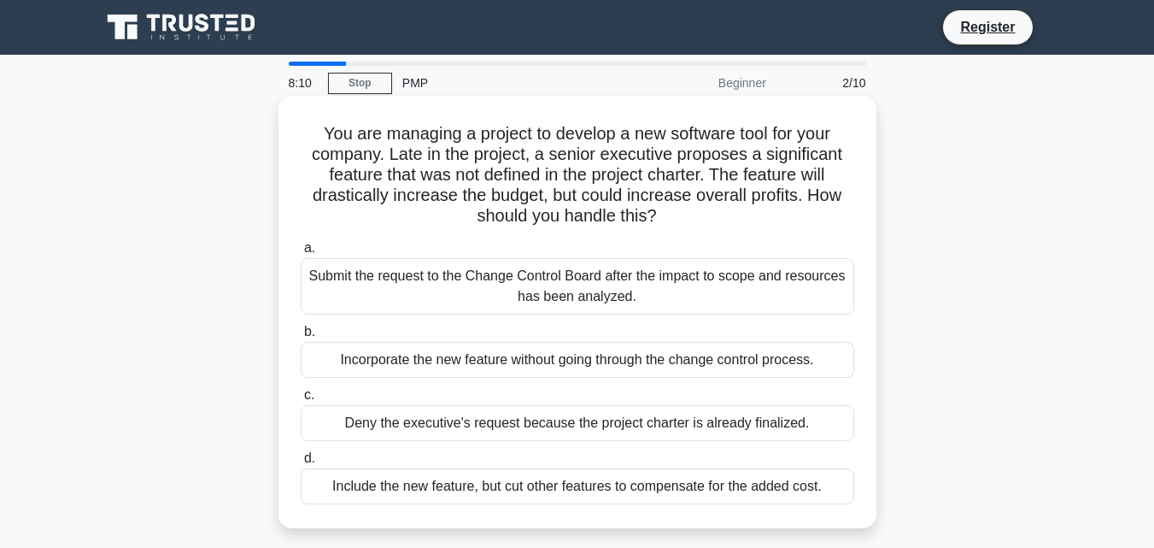
click at [513, 285] on div "Submit the request to the Change Control Board after the impact to scope and re…" at bounding box center [578, 286] width 554 height 56
click at [301, 254] on input "a. Submit the request to the Change Control Board after the impact to scope and…" at bounding box center [301, 248] width 0 height 11
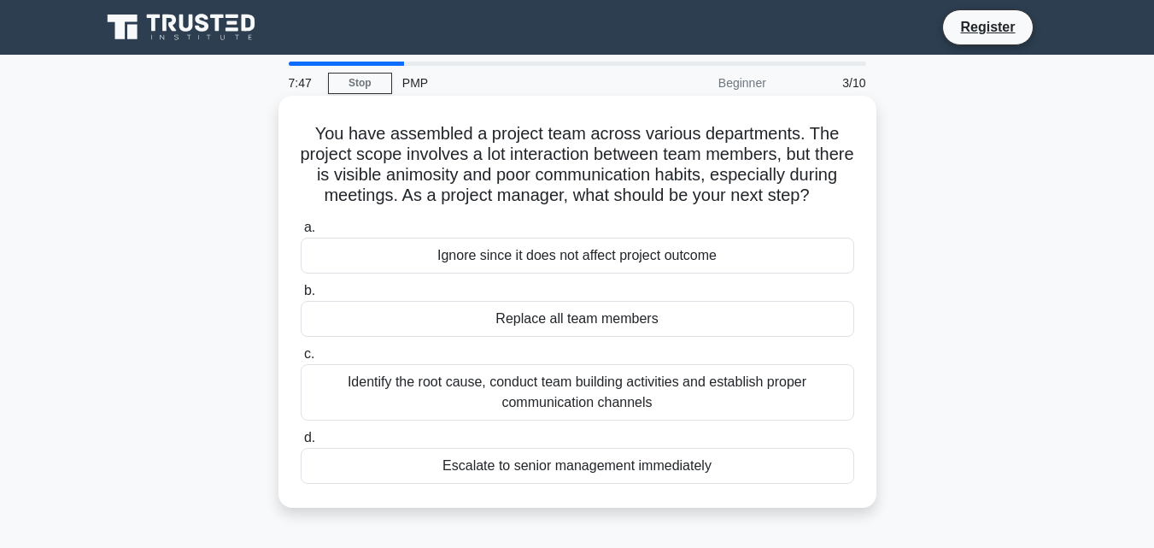
click at [586, 404] on div "Identify the root cause, conduct team building activities and establish proper …" at bounding box center [578, 392] width 554 height 56
click at [301, 360] on input "c. Identify the root cause, conduct team building activities and establish prop…" at bounding box center [301, 354] width 0 height 11
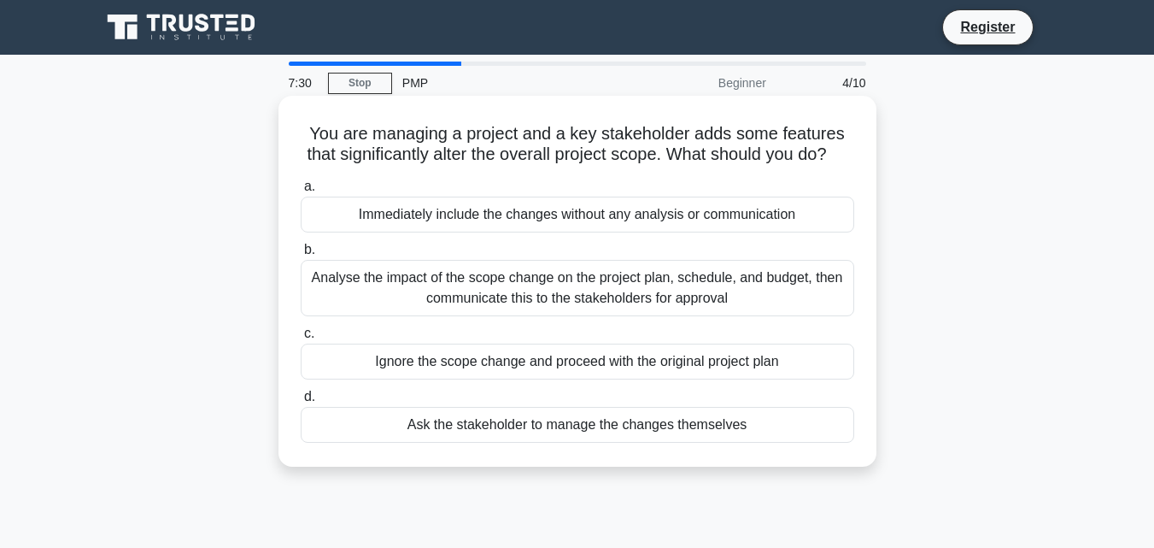
click at [547, 297] on div "Analyse the impact of the scope change on the project plan, schedule, and budge…" at bounding box center [578, 288] width 554 height 56
click at [301, 255] on input "b. Analyse the impact of the scope change on the project plan, schedule, and bu…" at bounding box center [301, 249] width 0 height 11
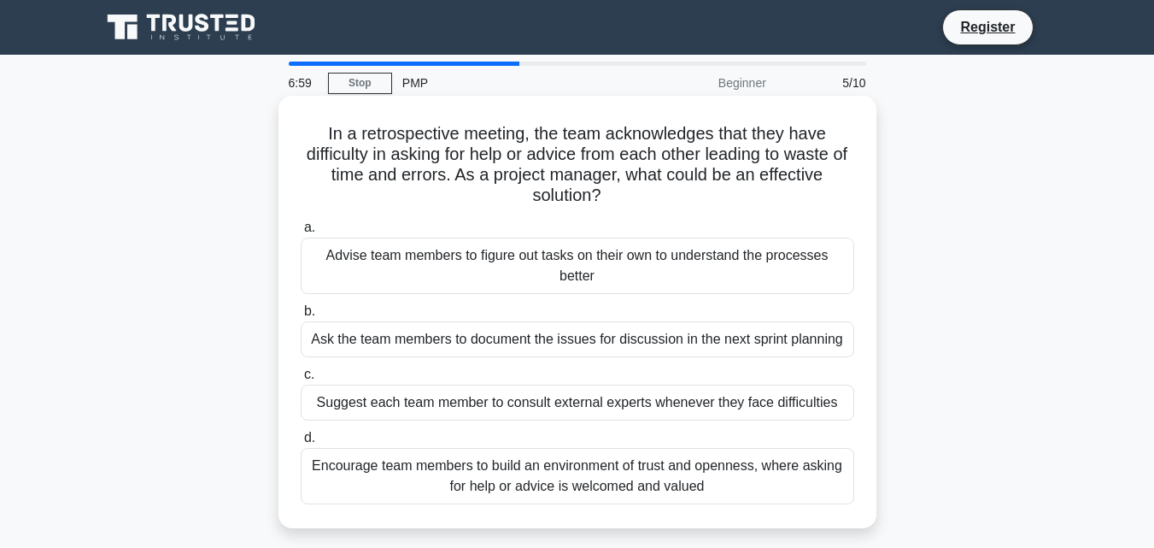
click at [636, 481] on div "Encourage team members to build an environment of trust and openness, where ask…" at bounding box center [578, 476] width 554 height 56
click at [301, 443] on input "d. Encourage team members to build an environment of trust and openness, where …" at bounding box center [301, 437] width 0 height 11
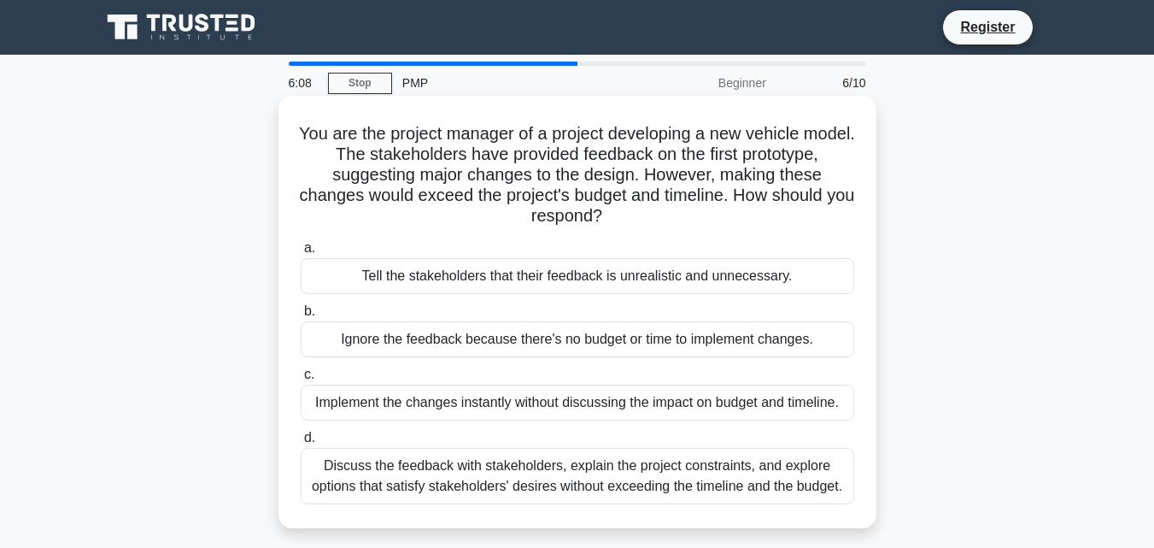
click at [543, 474] on div "Discuss the feedback with stakeholders, explain the project constraints, and ex…" at bounding box center [578, 476] width 554 height 56
click at [301, 443] on input "d. Discuss the feedback with stakeholders, explain the project constraints, and…" at bounding box center [301, 437] width 0 height 11
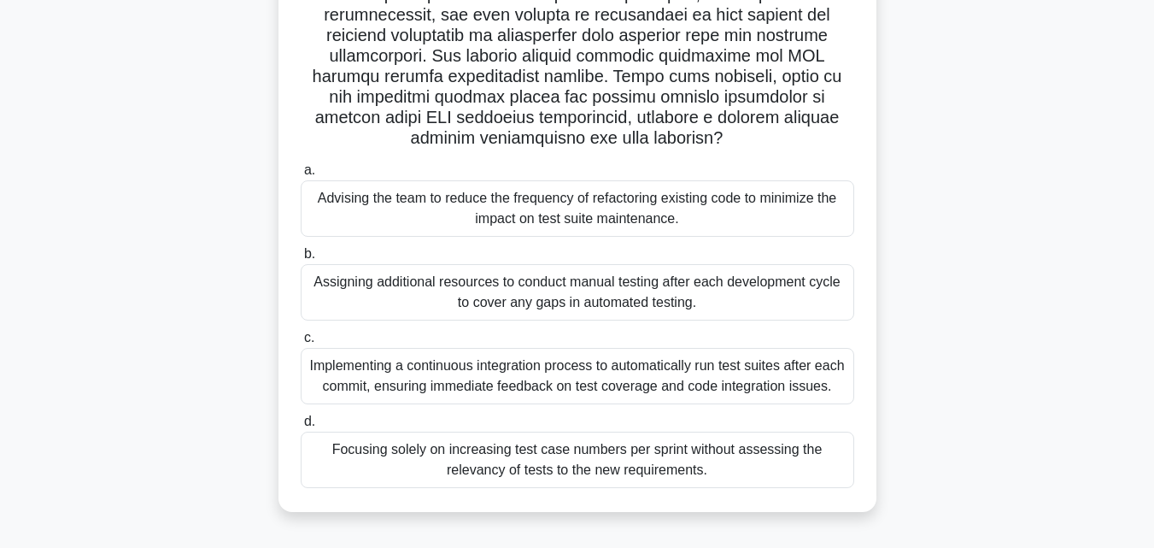
scroll to position [342, 0]
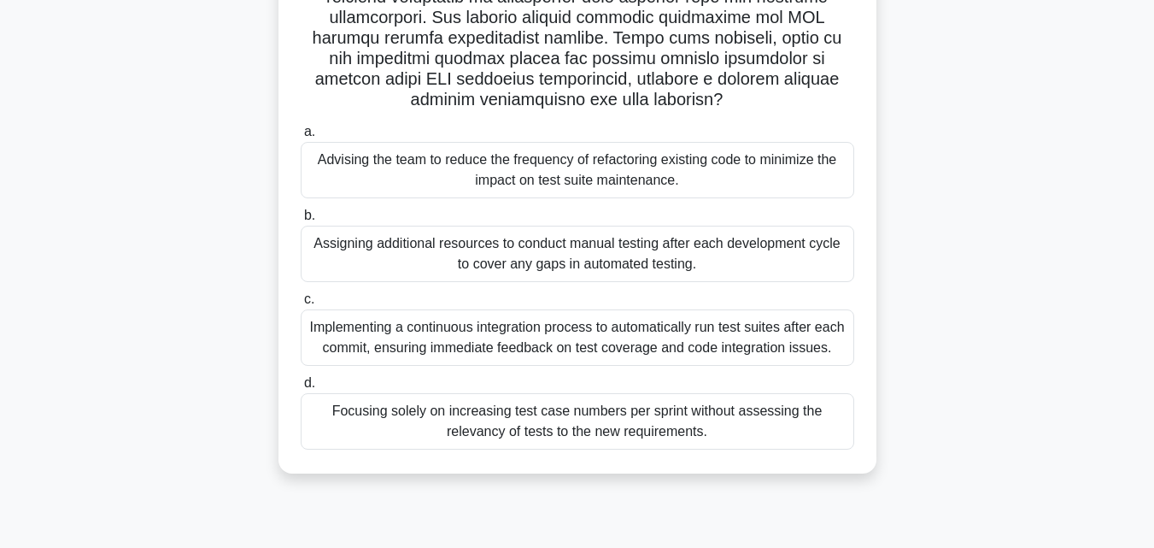
click at [690, 335] on div "Implementing a continuous integration process to automatically run test suites …" at bounding box center [578, 337] width 554 height 56
click at [301, 305] on input "c. Implementing a continuous integration process to automatically run test suit…" at bounding box center [301, 299] width 0 height 11
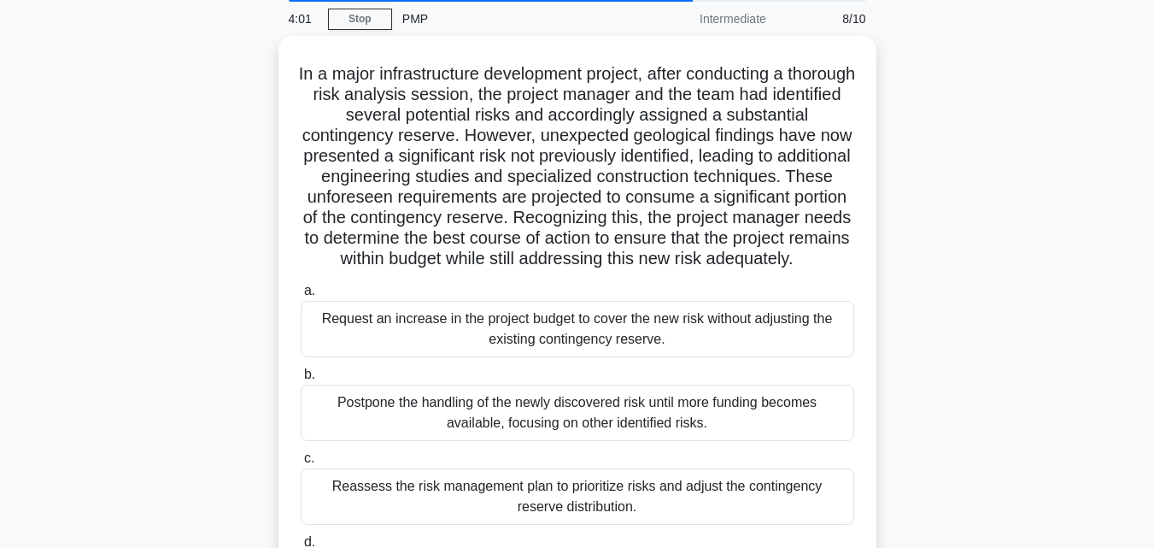
scroll to position [0, 0]
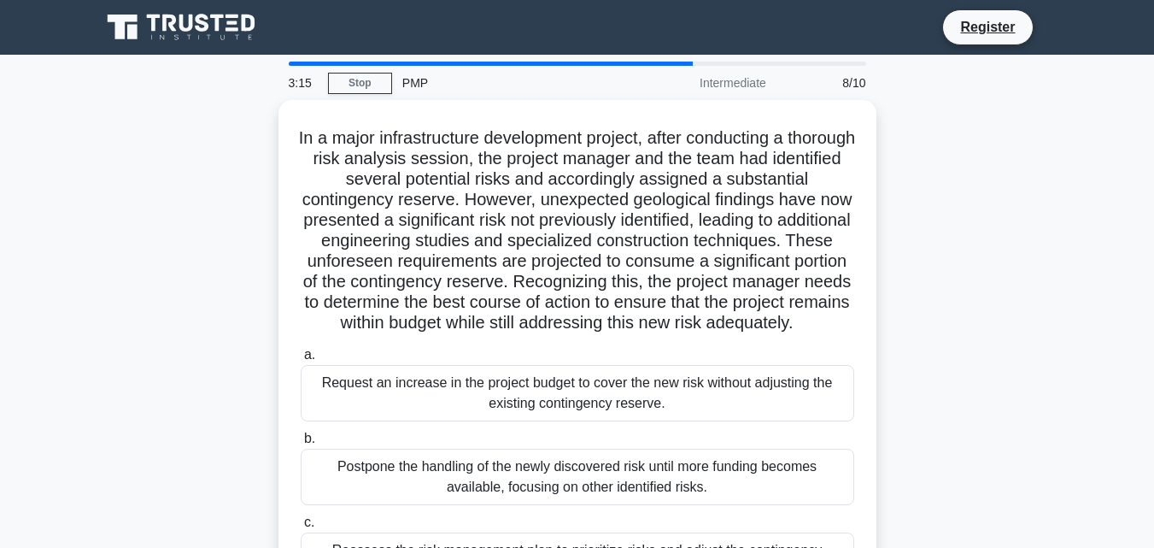
click at [1154, 536] on main "3:15 Stop PMP Intermediate 8/10 In a major infrastructure development project, …" at bounding box center [577, 489] width 1154 height 868
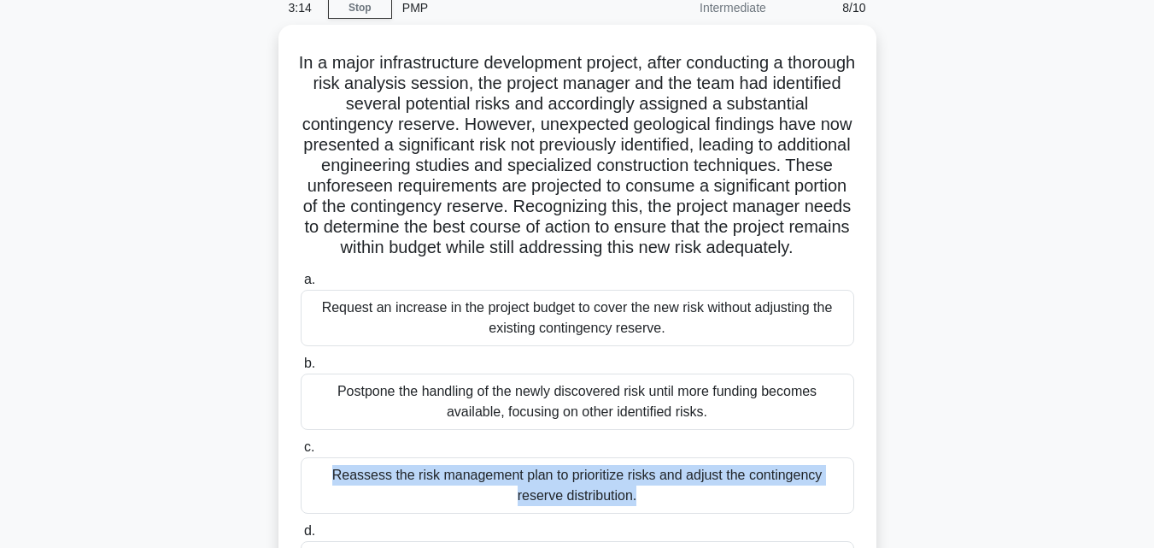
click at [1154, 536] on main "3:14 Stop PMP Intermediate 8/10 In a major infrastructure development project, …" at bounding box center [577, 413] width 1154 height 868
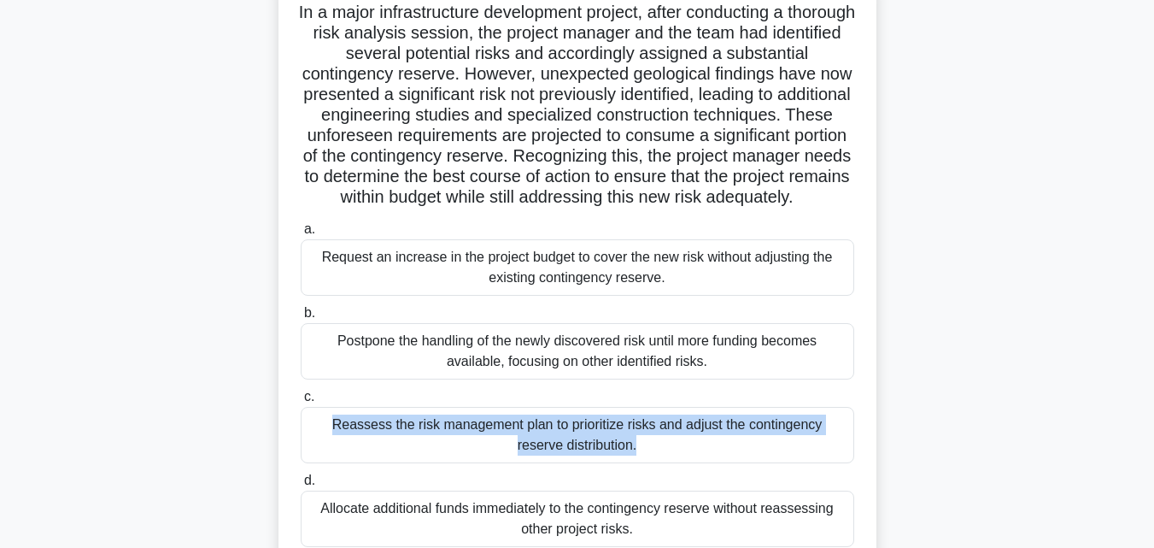
click at [1154, 536] on main "3:14 Stop PMP Intermediate 8/10 In a major infrastructure development project, …" at bounding box center [577, 363] width 1154 height 868
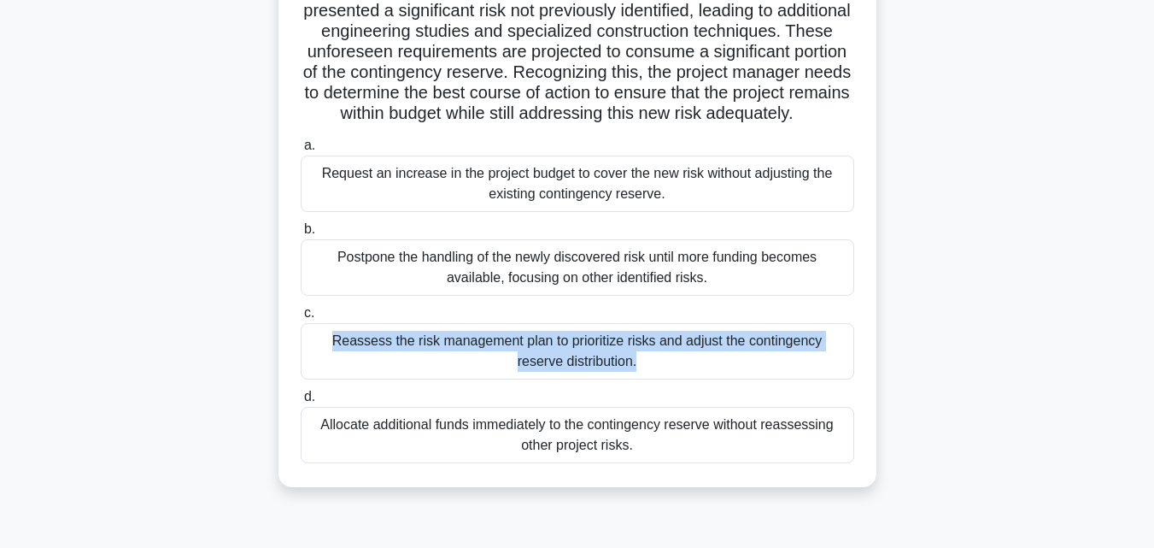
click at [1154, 536] on main "3:14 Stop PMP Intermediate 8/10 In a major infrastructure development project, …" at bounding box center [577, 279] width 1154 height 868
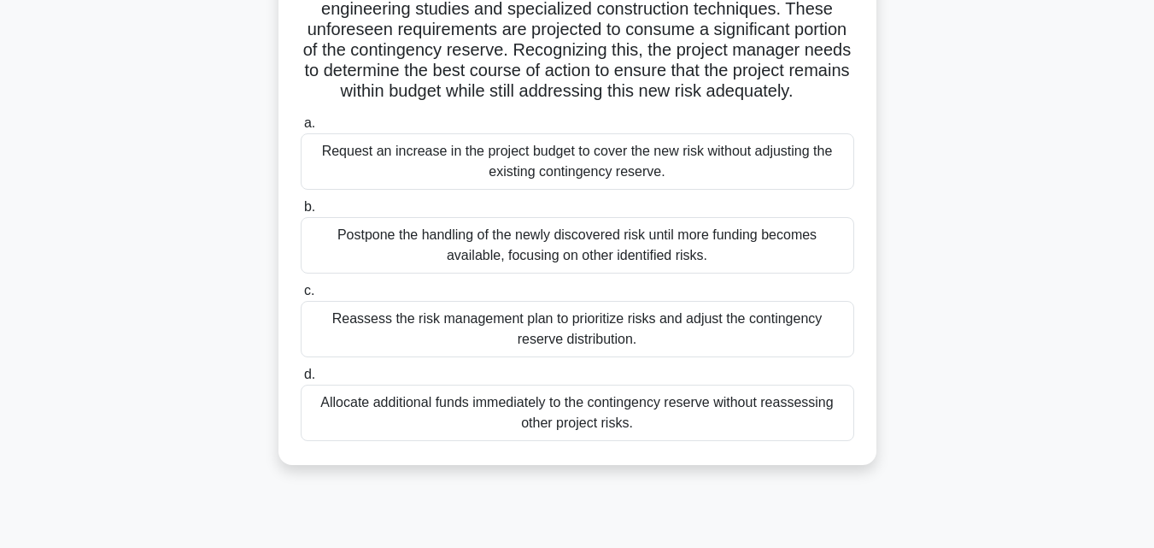
click at [648, 341] on div "Reassess the risk management plan to prioritize risks and adjust the contingenc…" at bounding box center [578, 329] width 554 height 56
click at [301, 297] on input "c. Reassess the risk management plan to prioritize risks and adjust the conting…" at bounding box center [301, 290] width 0 height 11
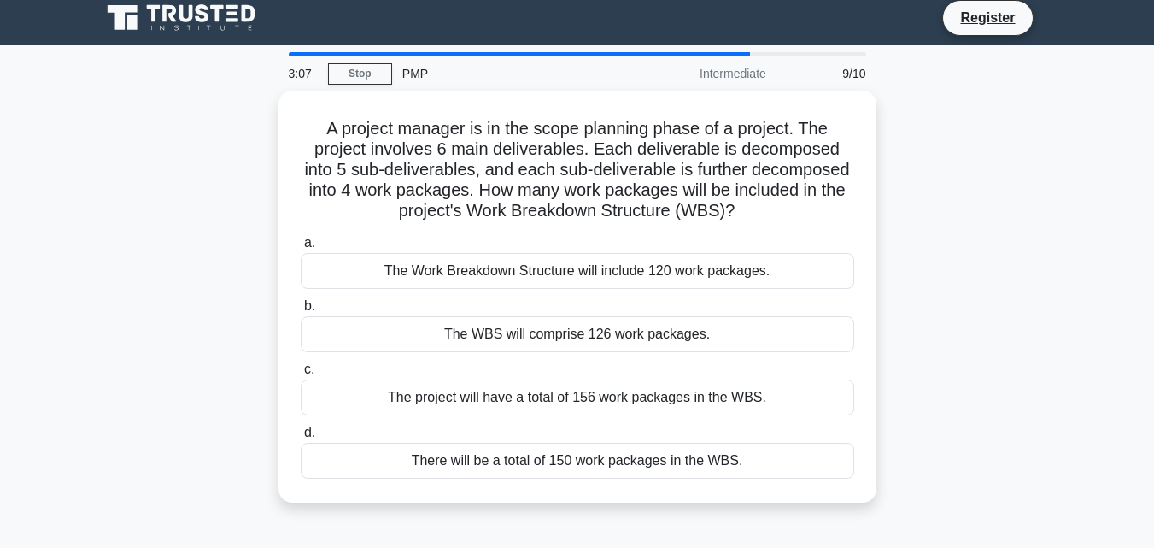
scroll to position [0, 0]
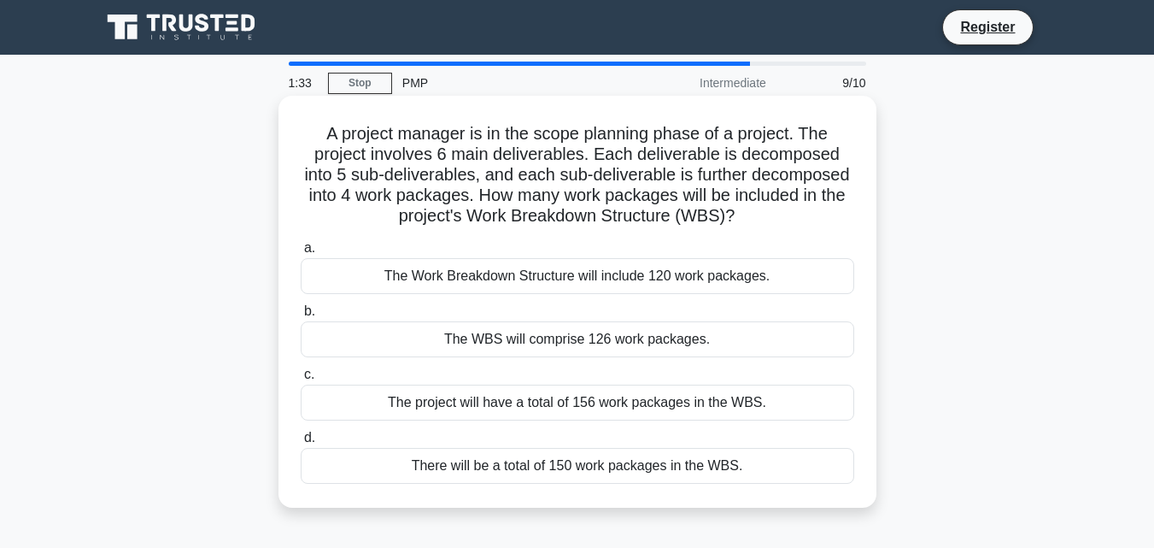
click at [548, 403] on div "The project will have a total of 156 work packages in the WBS." at bounding box center [578, 403] width 554 height 36
click at [301, 380] on input "c. The project will have a total of 156 work packages in the WBS." at bounding box center [301, 374] width 0 height 11
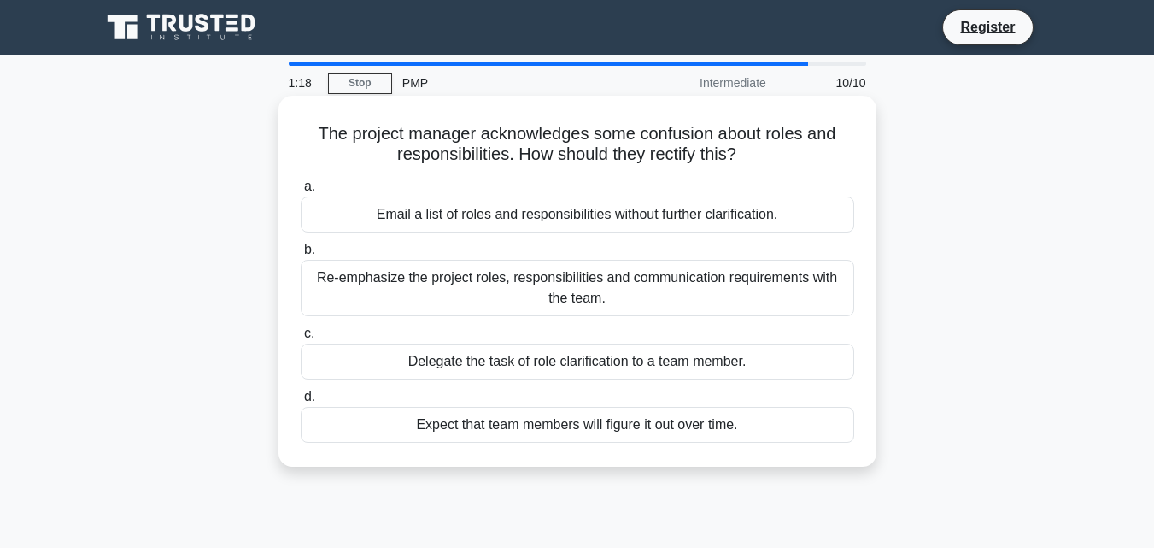
click at [484, 291] on div "Re-emphasize the project roles, responsibilities and communication requirements…" at bounding box center [578, 288] width 554 height 56
click at [301, 255] on input "b. Re-emphasize the project roles, responsibilities and communication requireme…" at bounding box center [301, 249] width 0 height 11
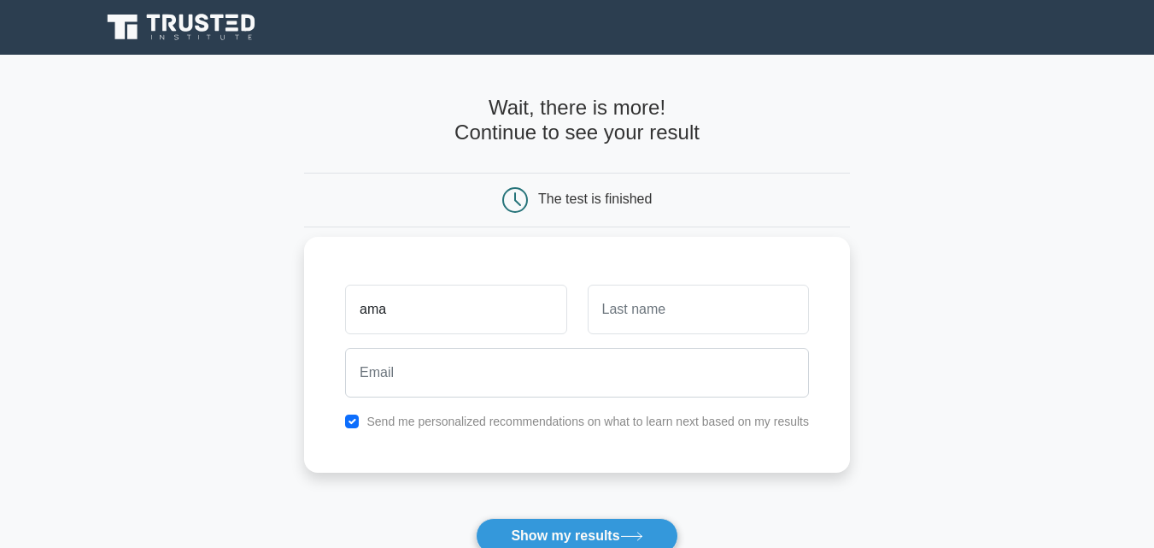
type input "Amarachi"
click at [609, 308] on input "text" at bounding box center [698, 310] width 221 height 50
type input "Nweze"
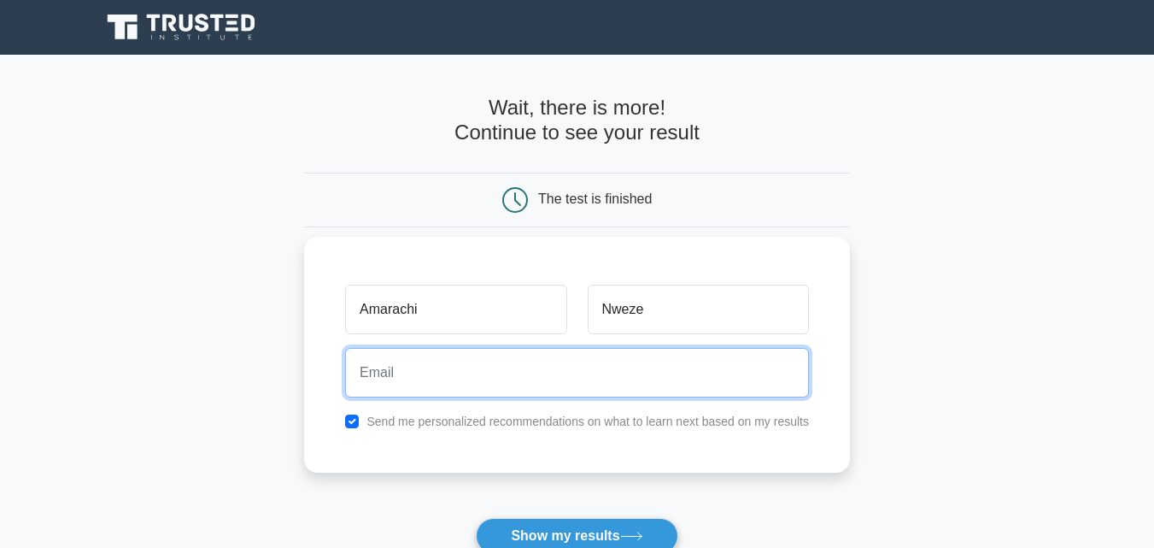
click at [599, 370] on input "email" at bounding box center [577, 373] width 464 height 50
type input "[EMAIL_ADDRESS][DOMAIN_NAME]"
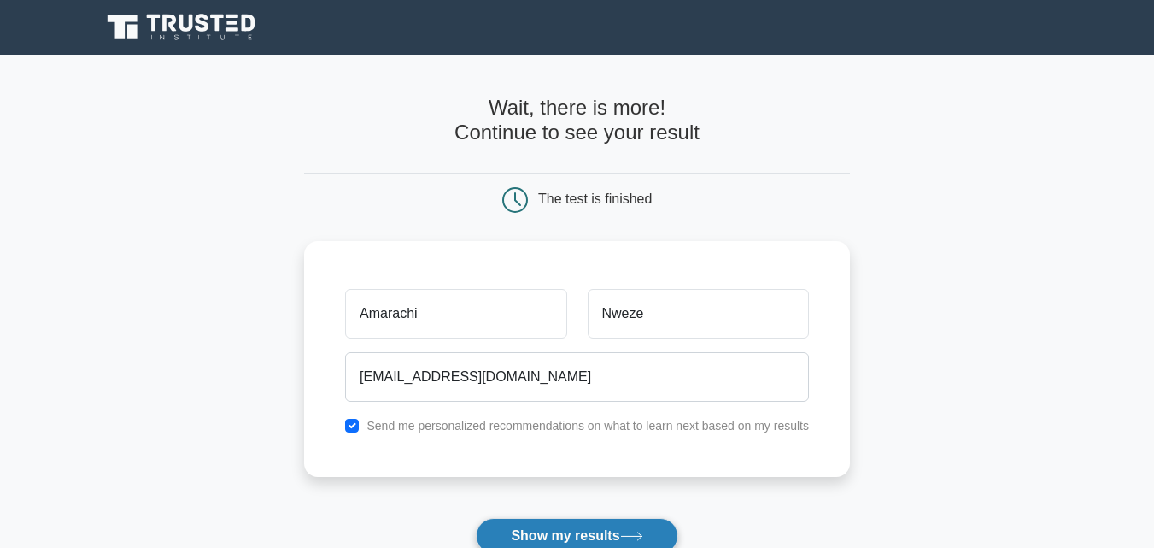
click at [544, 530] on button "Show my results" at bounding box center [577, 536] width 202 height 36
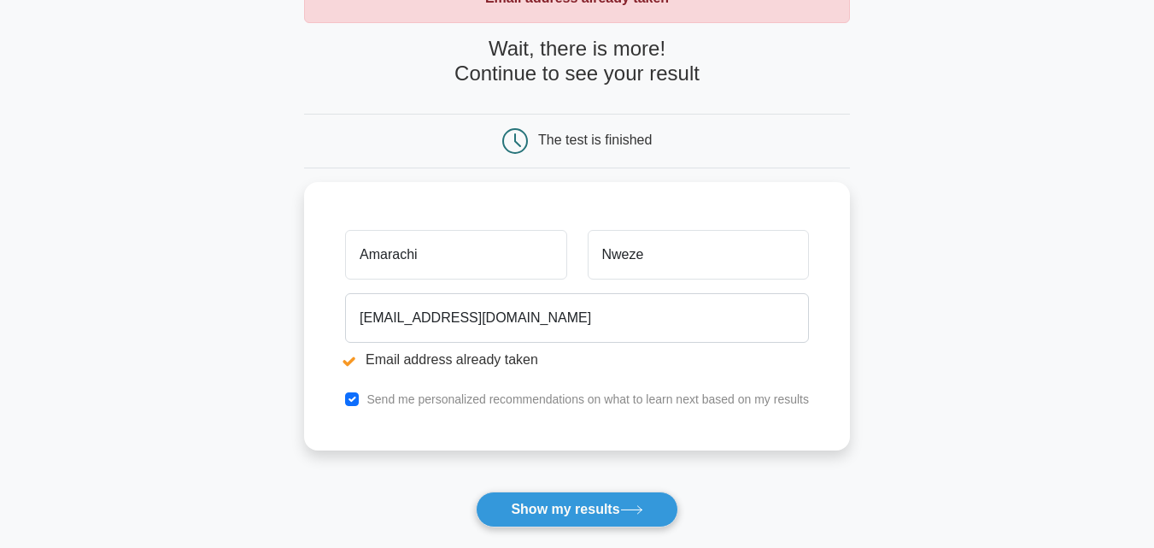
scroll to position [137, 0]
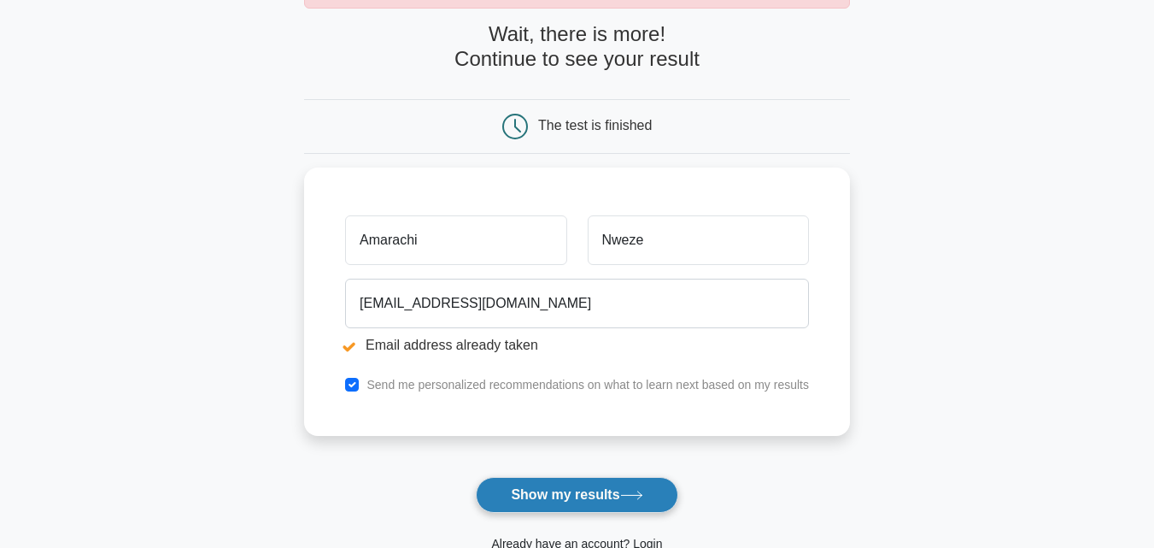
click at [603, 494] on button "Show my results" at bounding box center [577, 495] width 202 height 36
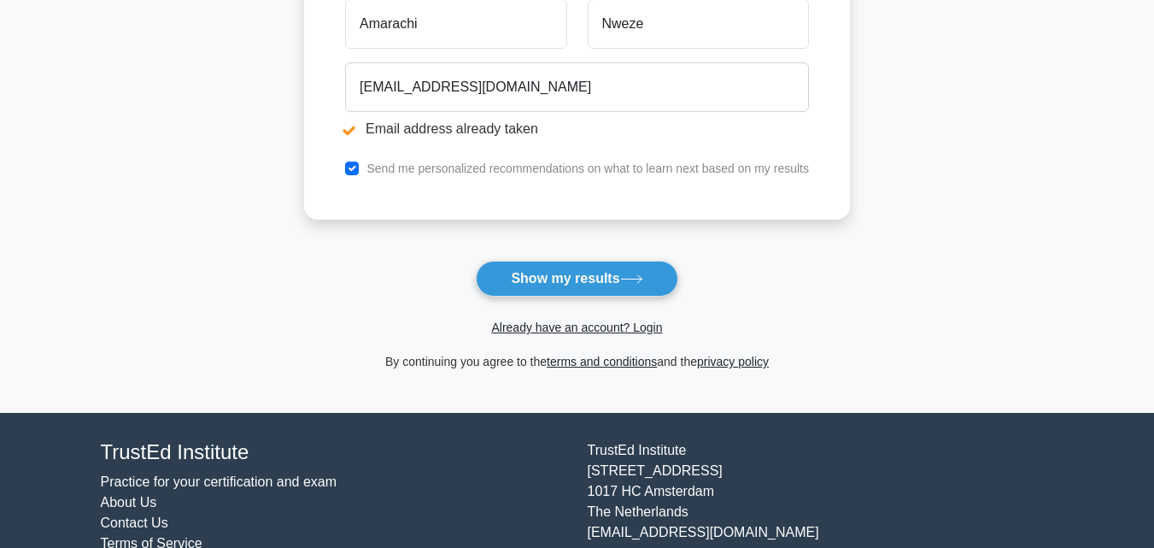
scroll to position [408, 0]
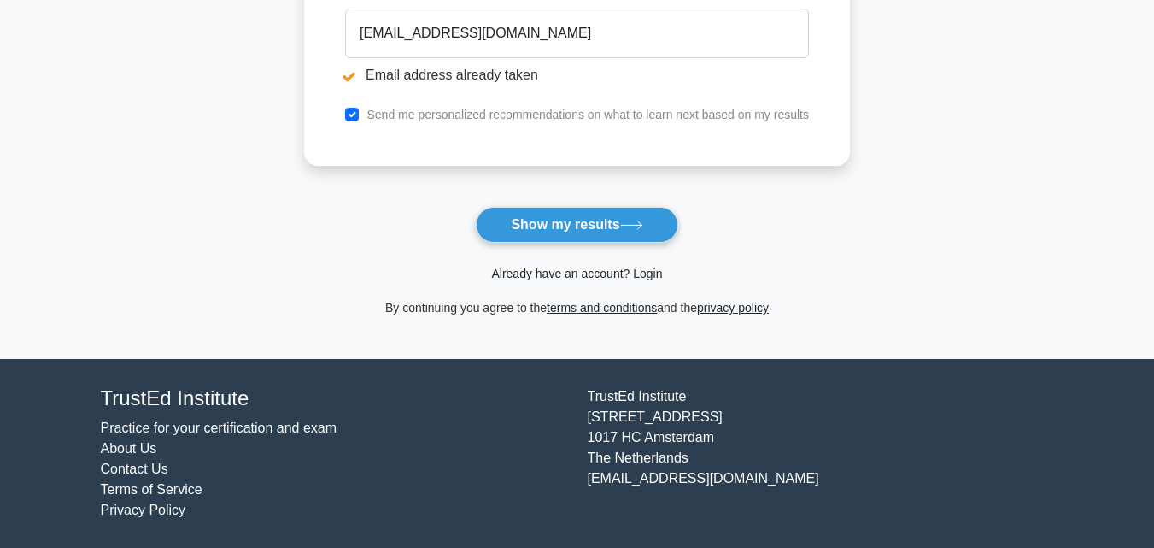
click at [585, 272] on link "Already have an account? Login" at bounding box center [576, 274] width 171 height 14
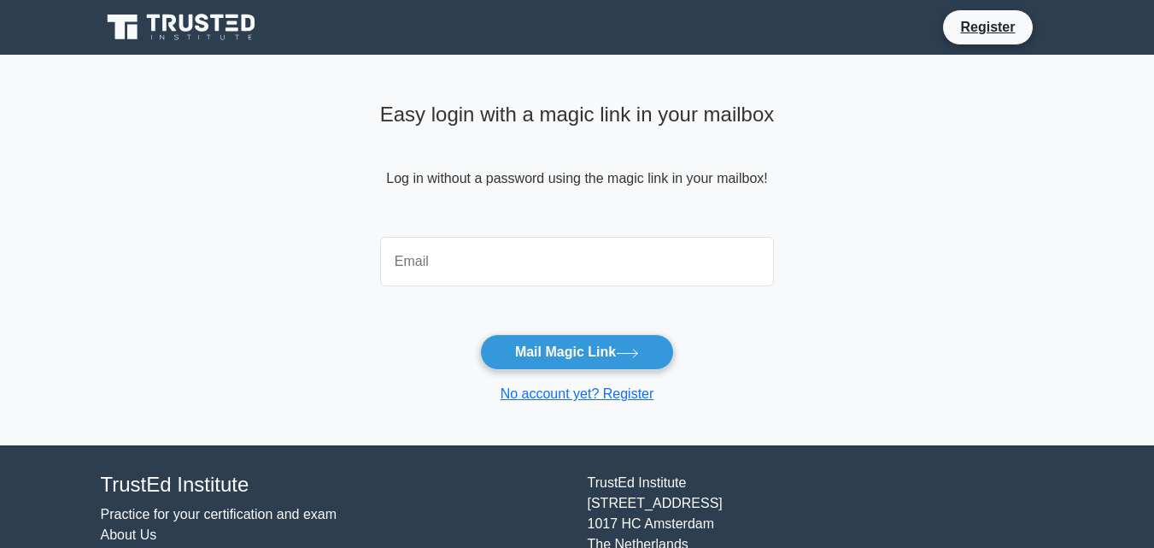
drag, startPoint x: 0, startPoint y: 0, endPoint x: 585, endPoint y: 272, distance: 645.3
click at [585, 272] on input "email" at bounding box center [577, 262] width 395 height 50
type input "clairegalaxy2000@yahoo.com"
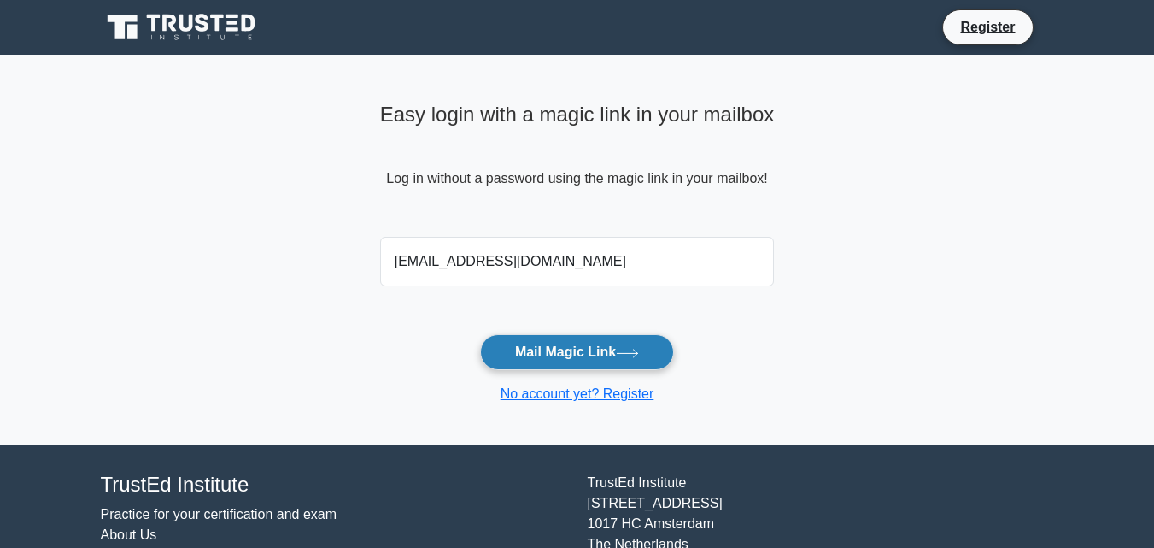
click at [555, 351] on button "Mail Magic Link" at bounding box center [577, 352] width 194 height 36
